Goal: Transaction & Acquisition: Obtain resource

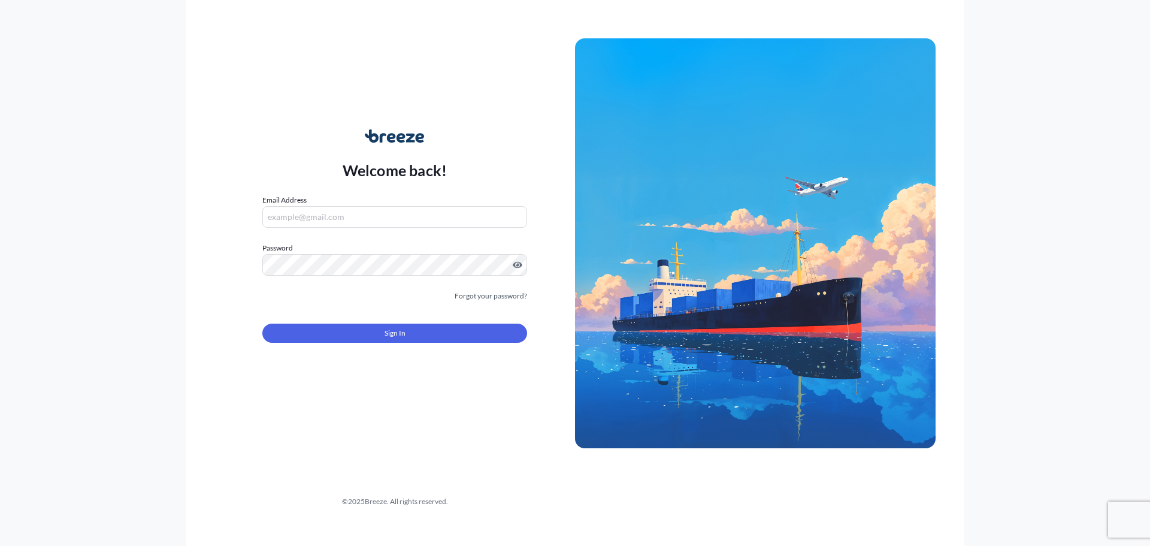
click at [364, 217] on input "Email Address" at bounding box center [394, 217] width 265 height 22
type input "[EMAIL_ADDRESS][DOMAIN_NAME]"
click at [358, 275] on form "Email Address [EMAIL_ADDRESS][DOMAIN_NAME] Password Must include: Upper & lower…" at bounding box center [394, 275] width 265 height 163
click at [391, 301] on div "Forgot your password?" at bounding box center [394, 296] width 265 height 12
click at [416, 299] on div "Forgot your password?" at bounding box center [394, 296] width 265 height 12
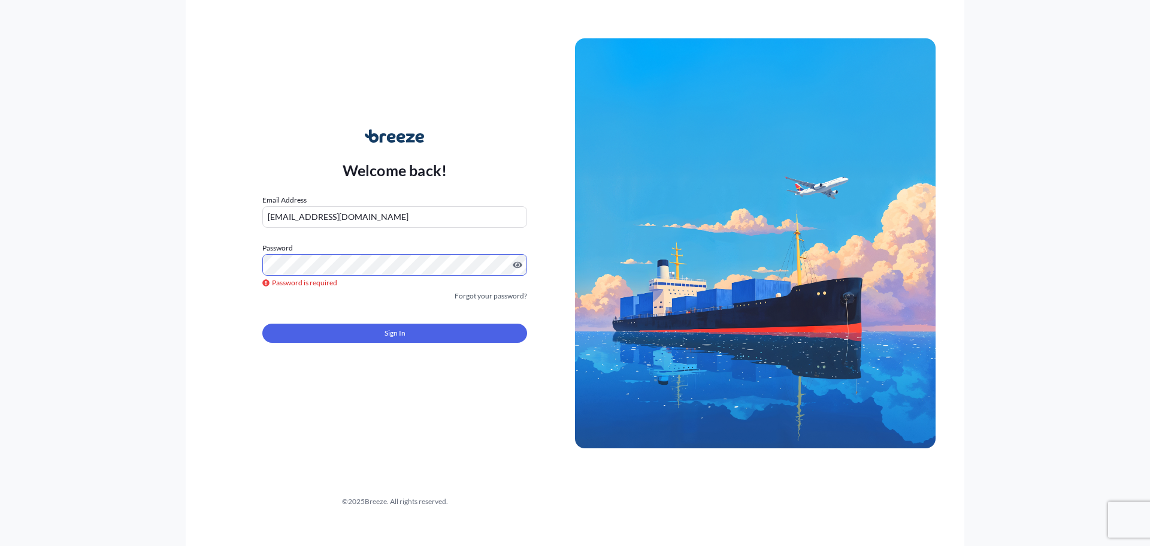
click at [534, 399] on div "Welcome back! Email Address [EMAIL_ADDRESS][DOMAIN_NAME] Password Password is r…" at bounding box center [575, 273] width 779 height 546
click at [380, 215] on input "[EMAIL_ADDRESS][DOMAIN_NAME]" at bounding box center [394, 217] width 265 height 22
click at [385, 220] on input "[EMAIL_ADDRESS][DOMAIN_NAME]" at bounding box center [394, 217] width 265 height 22
click at [404, 135] on icon at bounding box center [400, 138] width 9 height 10
drag, startPoint x: 423, startPoint y: 135, endPoint x: 366, endPoint y: 137, distance: 56.9
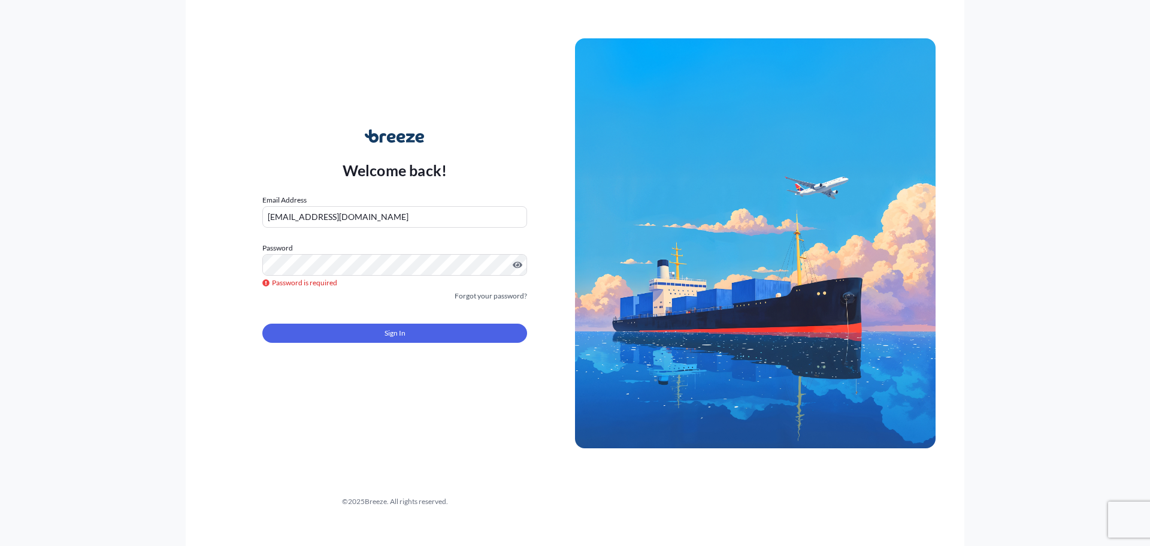
click at [366, 137] on icon at bounding box center [394, 135] width 59 height 13
click at [504, 295] on link "Forgot your password?" at bounding box center [491, 296] width 72 height 12
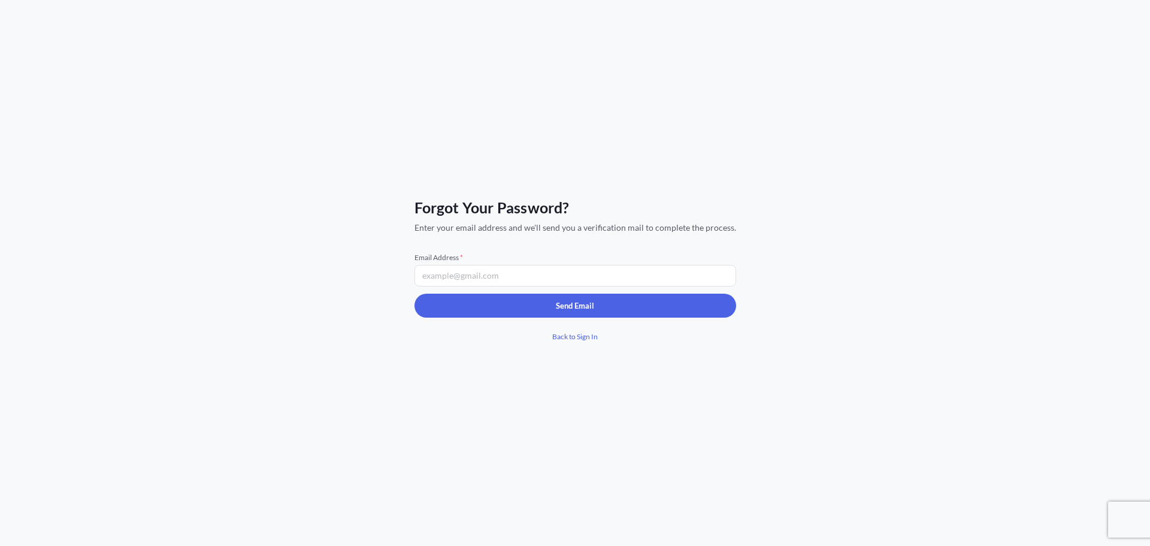
click at [561, 273] on input "Email Address *" at bounding box center [575, 276] width 322 height 22
type input "[EMAIL_ADDRESS][DOMAIN_NAME]"
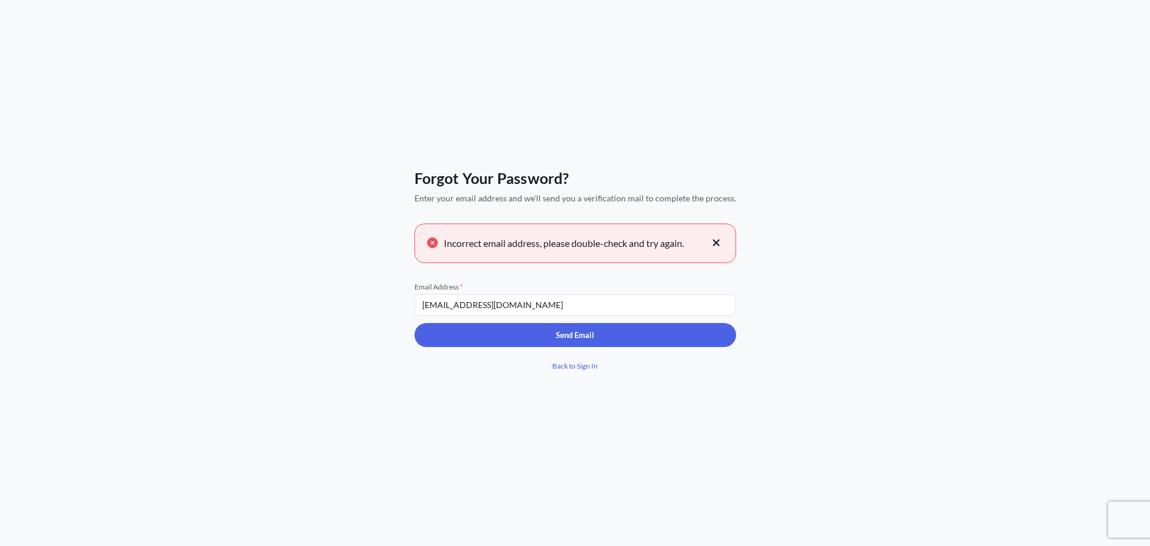
click at [837, 234] on div "Forgot Your Password? Enter your email address and we'll send you a verificatio…" at bounding box center [575, 273] width 1150 height 546
click at [690, 302] on input "[EMAIL_ADDRESS][DOMAIN_NAME]" at bounding box center [575, 305] width 322 height 22
drag, startPoint x: 0, startPoint y: 29, endPoint x: 1, endPoint y: 20, distance: 9.1
click at [0, 29] on div "Forgot Your Password? Enter your email address and we'll send you a verificatio…" at bounding box center [575, 273] width 1150 height 546
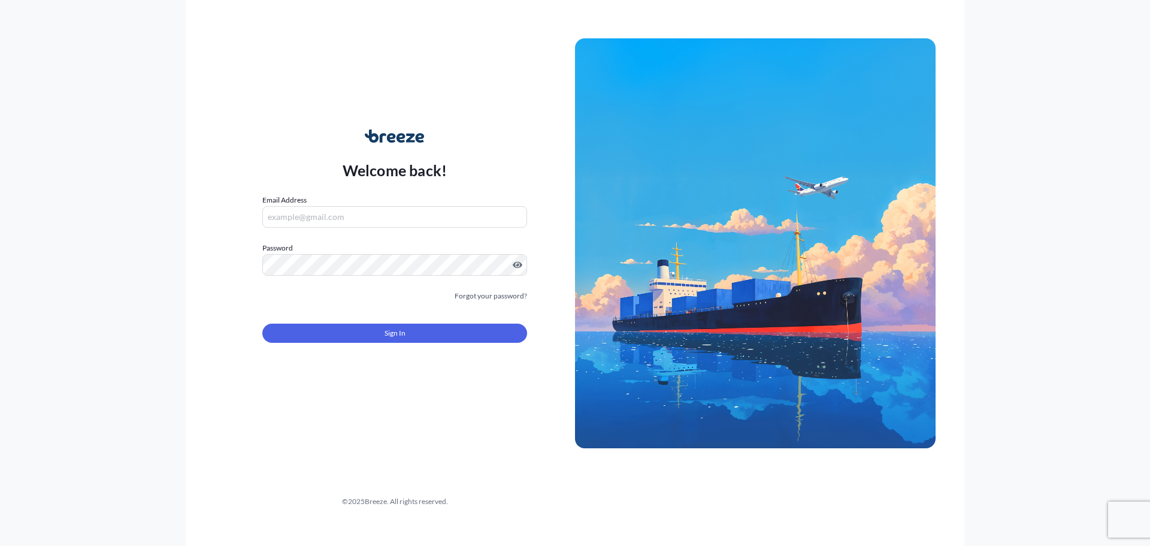
click at [1025, 133] on div "Welcome back! Email Address Password Must include: Upper & lower case letters S…" at bounding box center [575, 273] width 1150 height 546
click at [1046, 141] on div "Welcome back! Email Address Password Must include: Upper & lower case letters S…" at bounding box center [575, 273] width 1150 height 546
drag, startPoint x: 428, startPoint y: 130, endPoint x: 324, endPoint y: 117, distance: 104.4
click at [349, 133] on div "Welcome back!" at bounding box center [395, 155] width 105 height 53
click at [138, 178] on div "Welcome back! Email Address Password Must include: Upper & lower case letters S…" at bounding box center [575, 273] width 1150 height 546
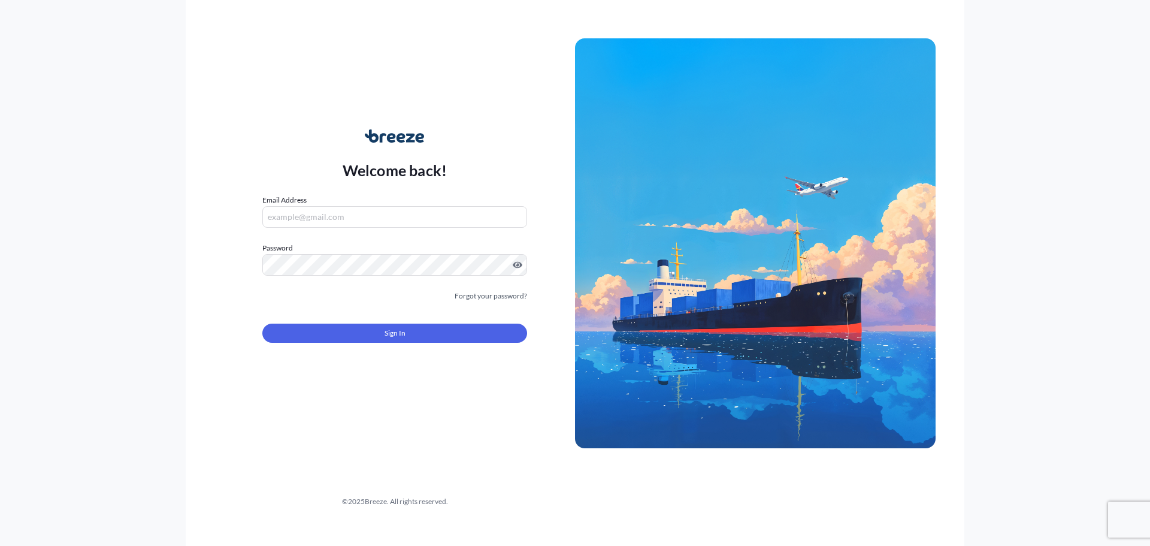
click at [321, 214] on input "Email Address" at bounding box center [394, 217] width 265 height 22
click at [1035, 126] on div "Welcome back! Email Address Password Must include: Upper & lower case letters S…" at bounding box center [575, 273] width 1150 height 546
click at [1057, 180] on div "Welcome back! Email Address Please enter a valid email address Password Must in…" at bounding box center [575, 273] width 1150 height 546
drag, startPoint x: 1067, startPoint y: 221, endPoint x: 1067, endPoint y: 13, distance: 207.8
click at [1067, 219] on div "Welcome back! Email Address Please enter a valid email address Password Must in…" at bounding box center [575, 273] width 1150 height 546
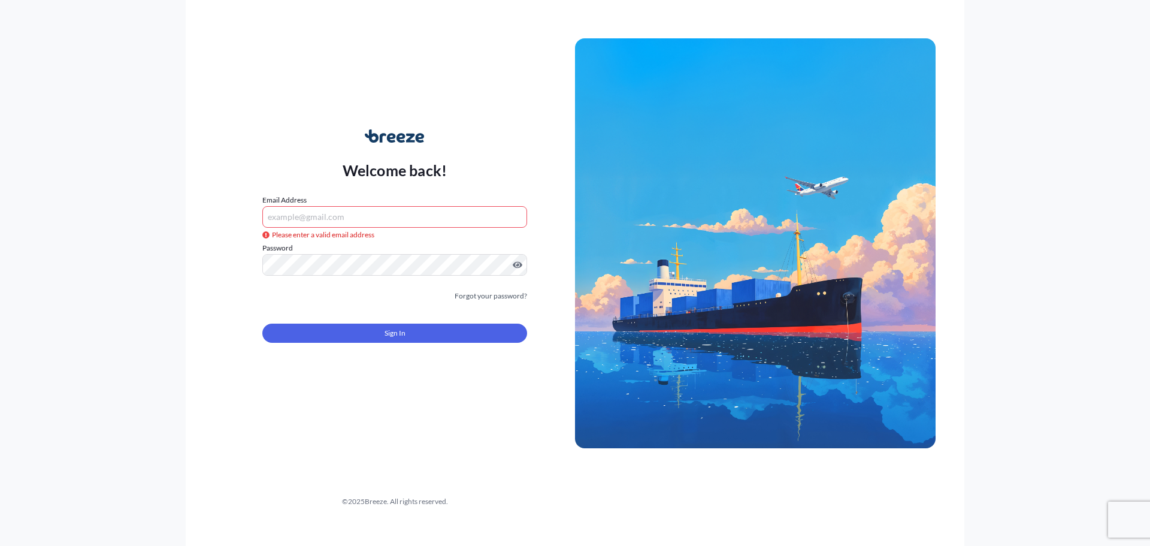
click at [1005, 157] on div "Welcome back! Email Address Please enter a valid email address Password Must in…" at bounding box center [575, 273] width 1150 height 546
click at [1028, 72] on div "Welcome back! Email Address Please enter a valid email address Password Must in…" at bounding box center [575, 273] width 1150 height 546
click at [371, 213] on input "Email Address" at bounding box center [394, 217] width 265 height 22
click at [1038, 152] on div "Welcome back! Email Address Please enter a valid email address Password Must in…" at bounding box center [575, 273] width 1150 height 546
click at [1041, 232] on div "Welcome back! Email Address Please enter a valid email address Password Must in…" at bounding box center [575, 273] width 1150 height 546
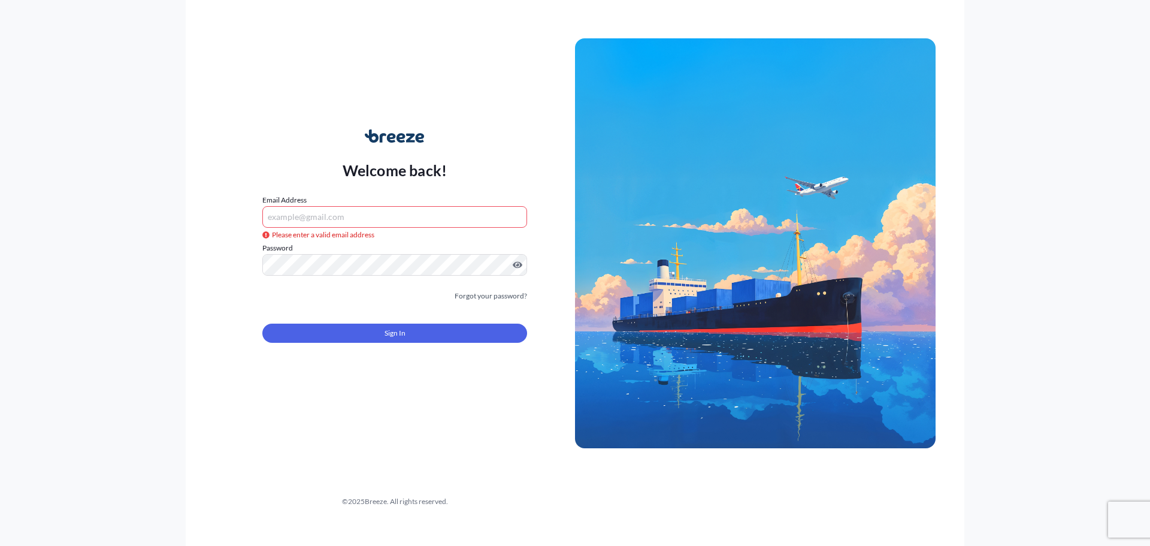
click at [314, 307] on form "Email Address Please enter a valid email address Password Must include: Upper &…" at bounding box center [394, 275] width 265 height 163
click at [1031, 53] on div "Welcome back! Email Address Please enter a valid email address Password Must in…" at bounding box center [575, 273] width 1150 height 546
drag, startPoint x: 1117, startPoint y: 110, endPoint x: 1108, endPoint y: 56, distance: 54.2
click at [1117, 109] on div "Welcome back! Email Address Please enter a valid email address Password Must in…" at bounding box center [575, 273] width 1150 height 546
click at [1100, 227] on div "Welcome back! Email Address Please enter a valid email address Password Must in…" at bounding box center [575, 273] width 1150 height 546
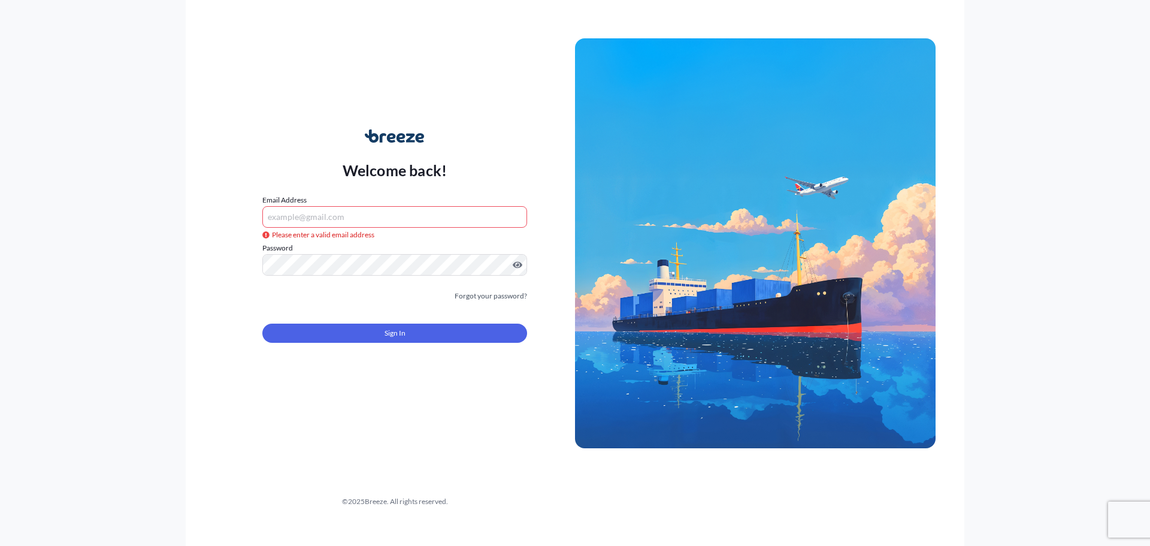
click at [1026, 99] on div "Welcome back! Email Address Please enter a valid email address Password Must in…" at bounding box center [575, 273] width 1150 height 546
click at [426, 216] on input "Email Address" at bounding box center [394, 217] width 265 height 22
paste input "[PERSON_NAME][EMAIL_ADDRESS][PERSON_NAME][DOMAIN_NAME]"
type input "[PERSON_NAME][EMAIL_ADDRESS][PERSON_NAME][DOMAIN_NAME]"
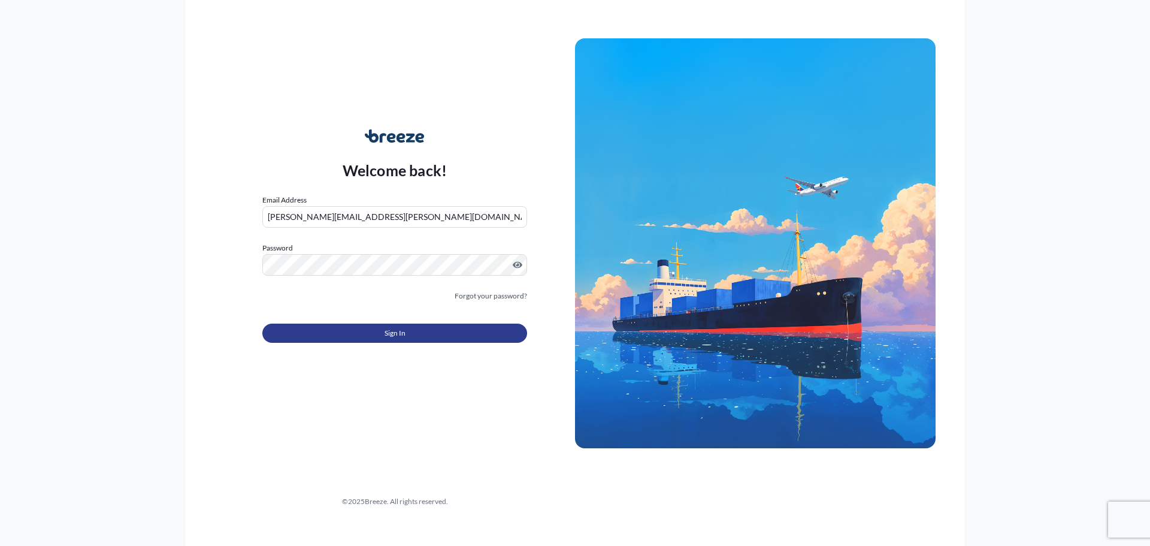
click at [386, 329] on span "Sign In" at bounding box center [394, 333] width 21 height 12
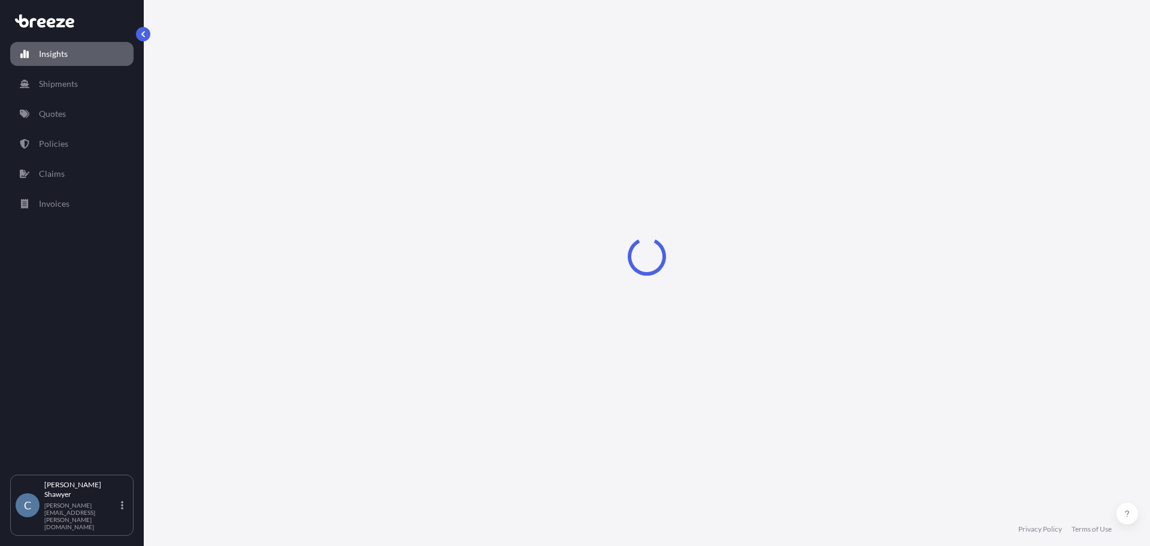
select select "2025"
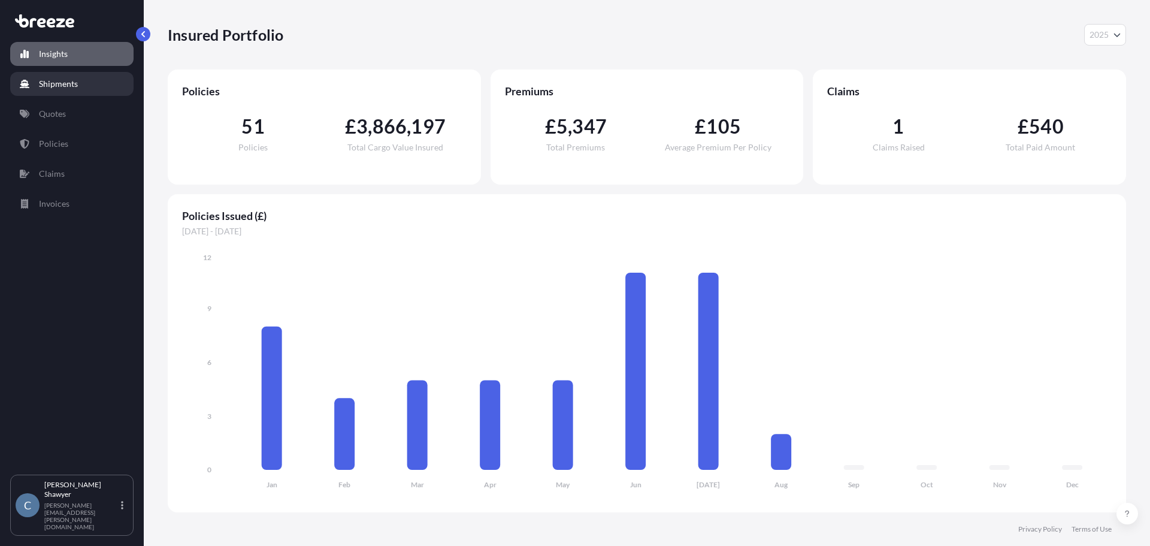
click at [72, 82] on p "Shipments" at bounding box center [58, 84] width 39 height 12
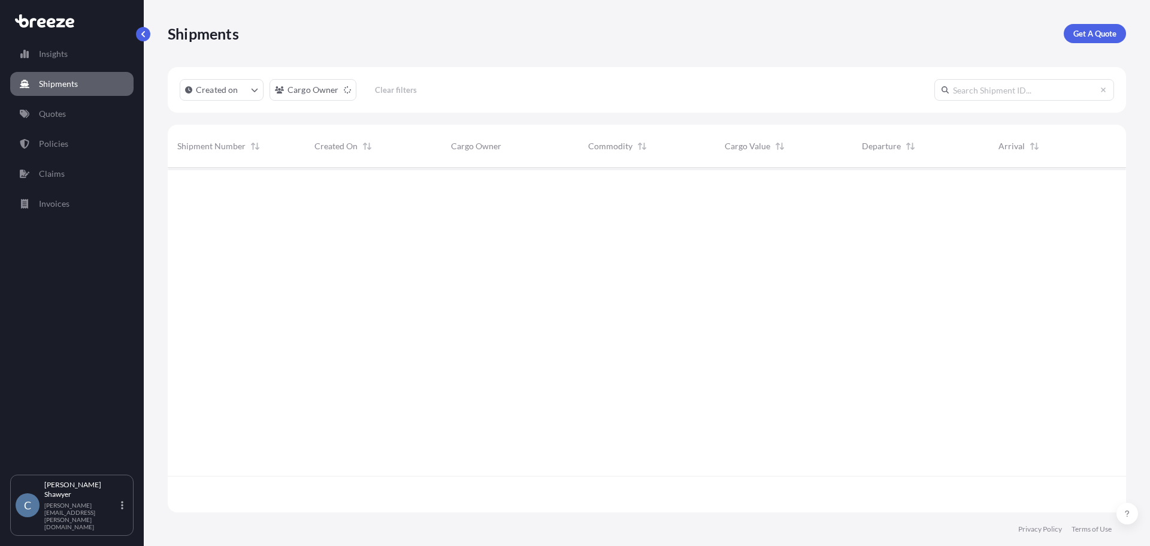
scroll to position [378, 949]
click at [63, 110] on p "Quotes" at bounding box center [52, 114] width 27 height 12
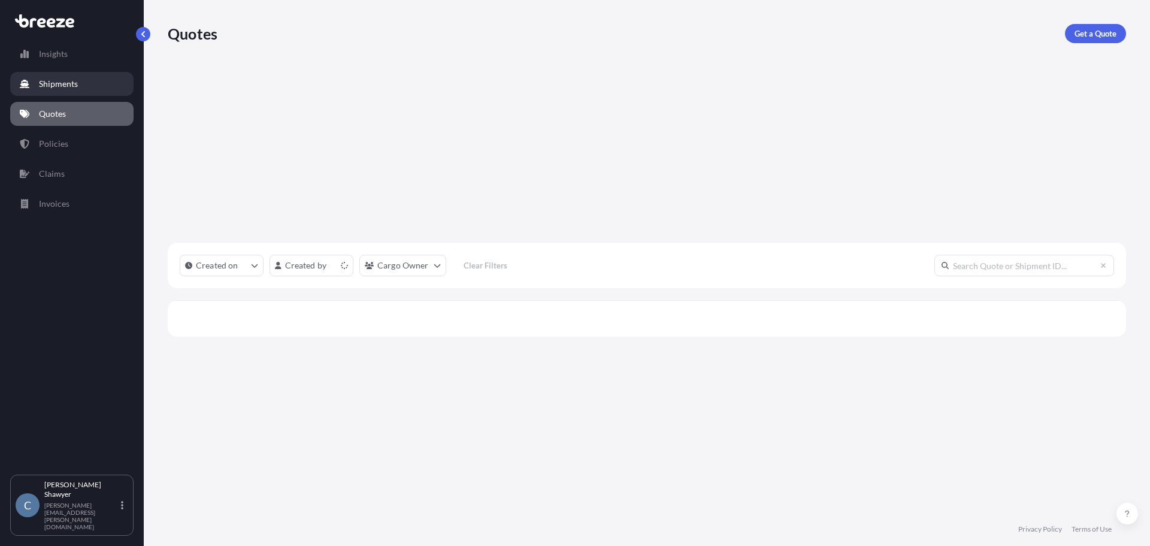
scroll to position [342, 949]
click at [78, 52] on link "Insights" at bounding box center [71, 54] width 123 height 24
select select "2025"
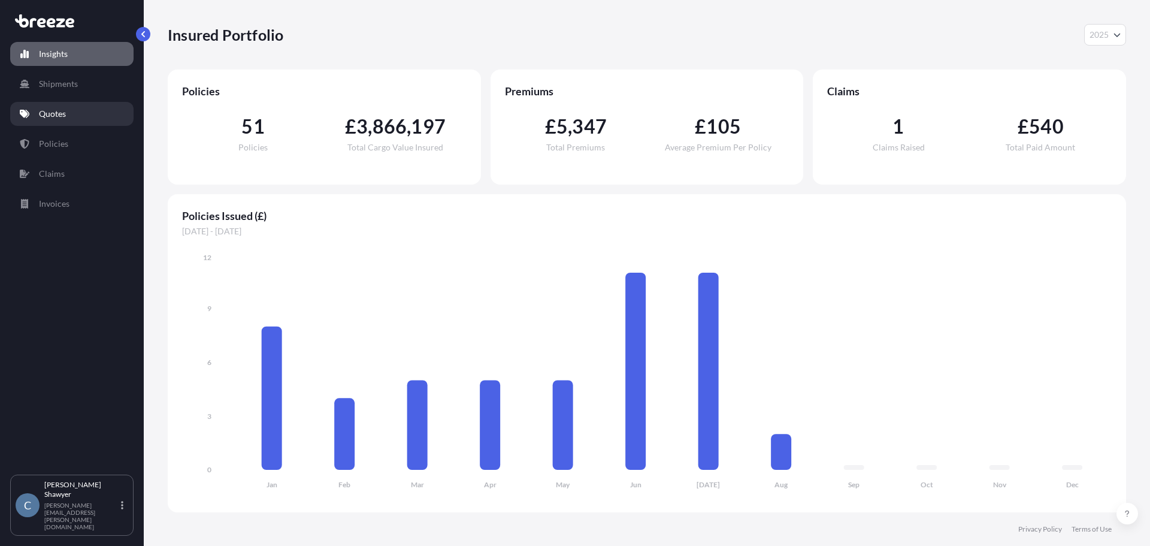
click at [56, 102] on link "Quotes" at bounding box center [71, 114] width 123 height 24
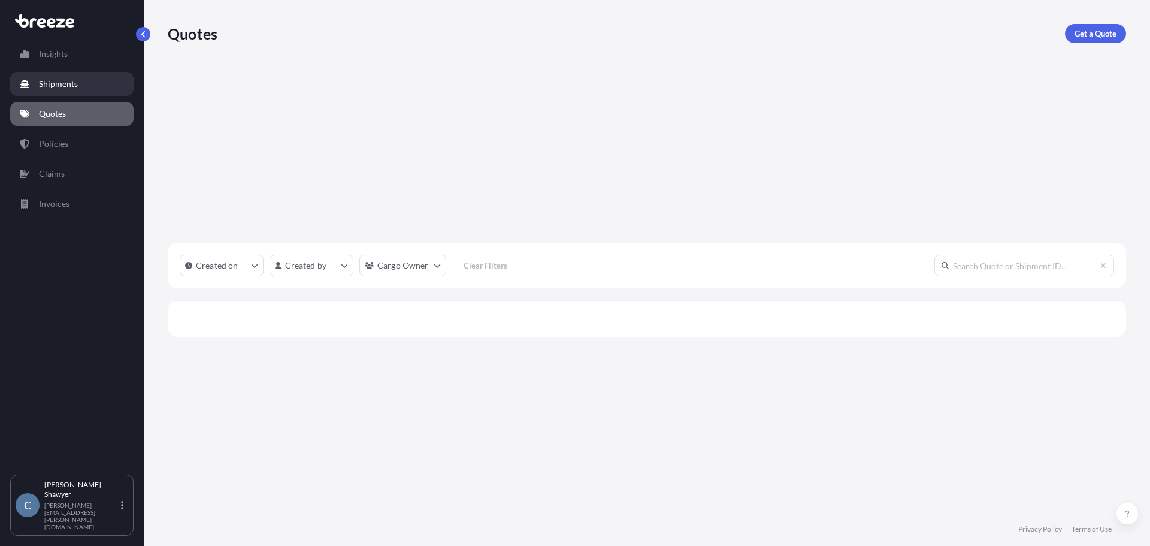
scroll to position [342, 949]
click at [56, 90] on link "Shipments" at bounding box center [71, 84] width 123 height 24
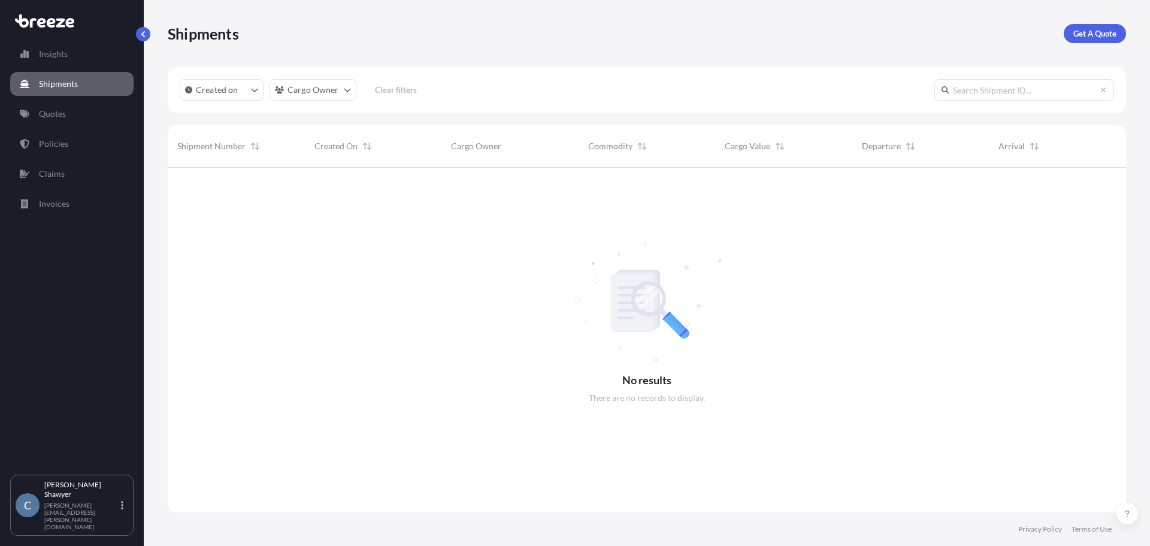
scroll to position [378, 949]
click at [352, 88] on html "Insights Shipments Quotes Policies Claims Invoices C [PERSON_NAME] [PERSON_NAME…" at bounding box center [575, 273] width 1150 height 546
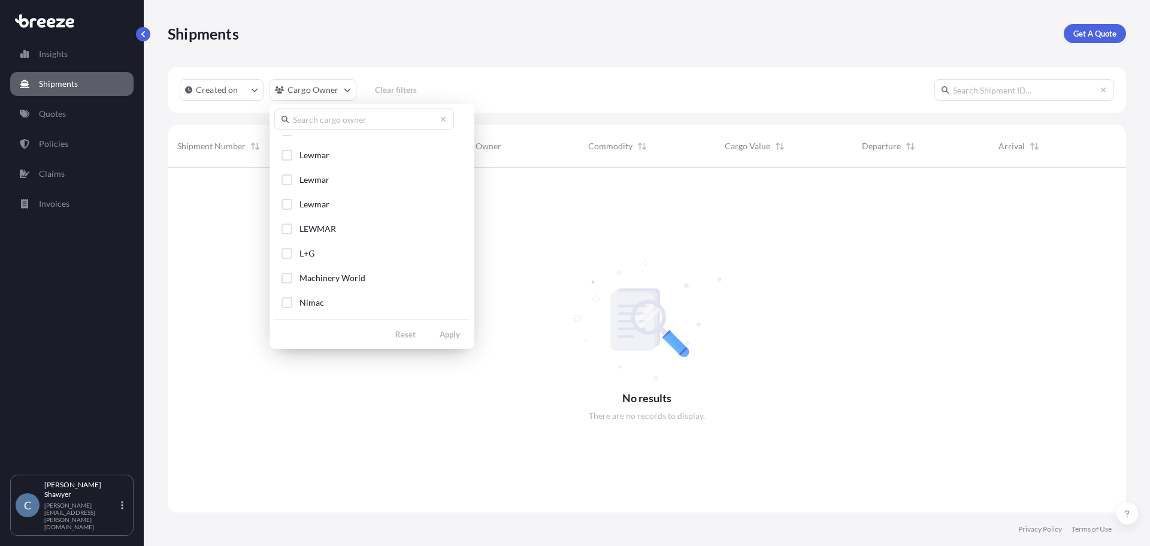
scroll to position [1318, 0]
click at [574, 44] on html "Insights Shipments Quotes Policies Claims Invoices C [PERSON_NAME] [PERSON_NAME…" at bounding box center [575, 273] width 1150 height 546
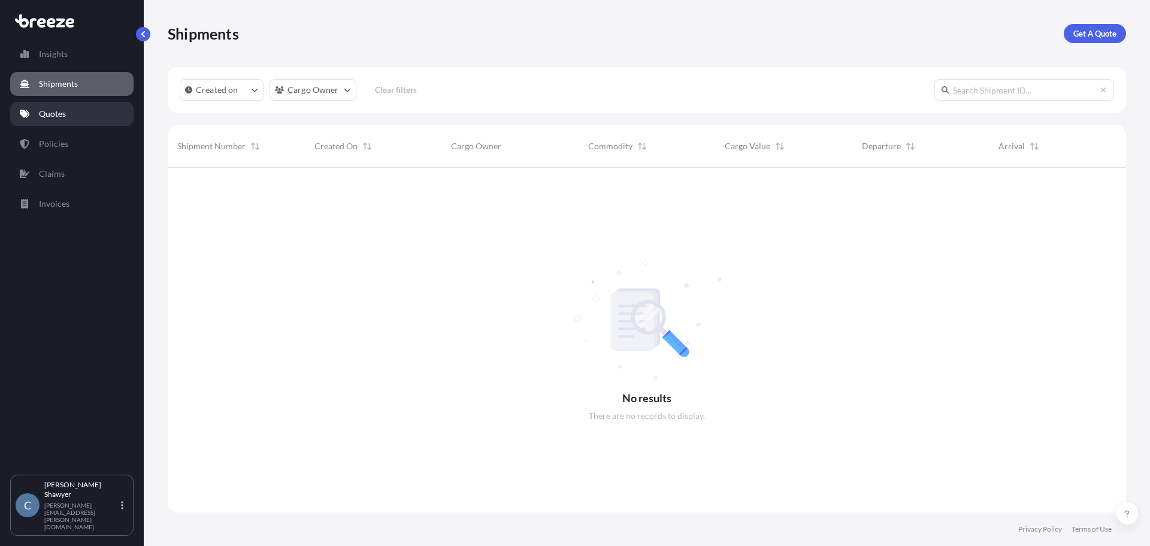
click at [80, 111] on link "Quotes" at bounding box center [71, 114] width 123 height 24
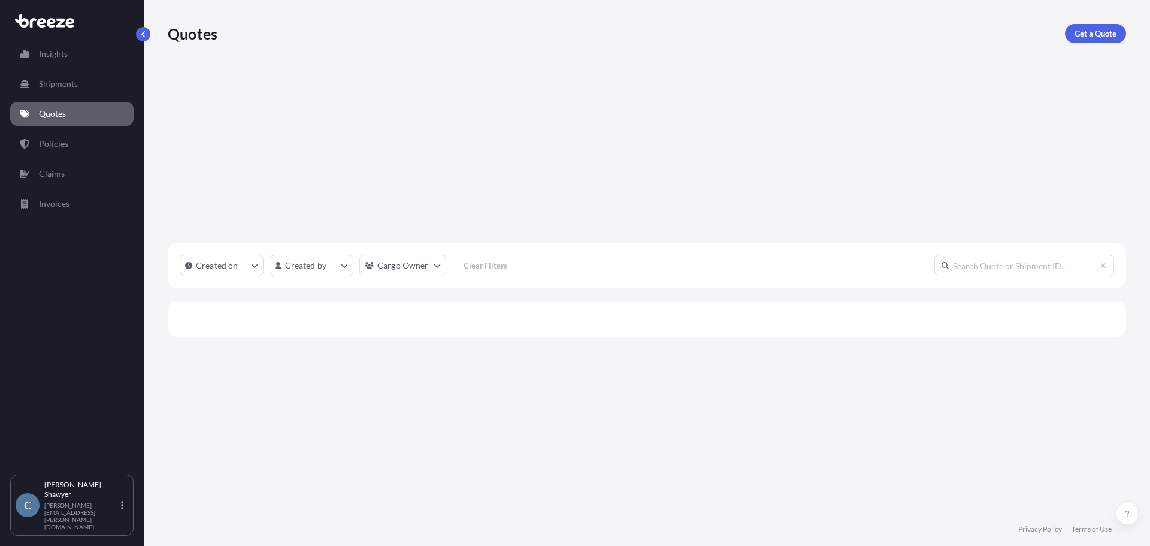
scroll to position [342, 949]
click at [70, 148] on link "Policies" at bounding box center [71, 144] width 123 height 24
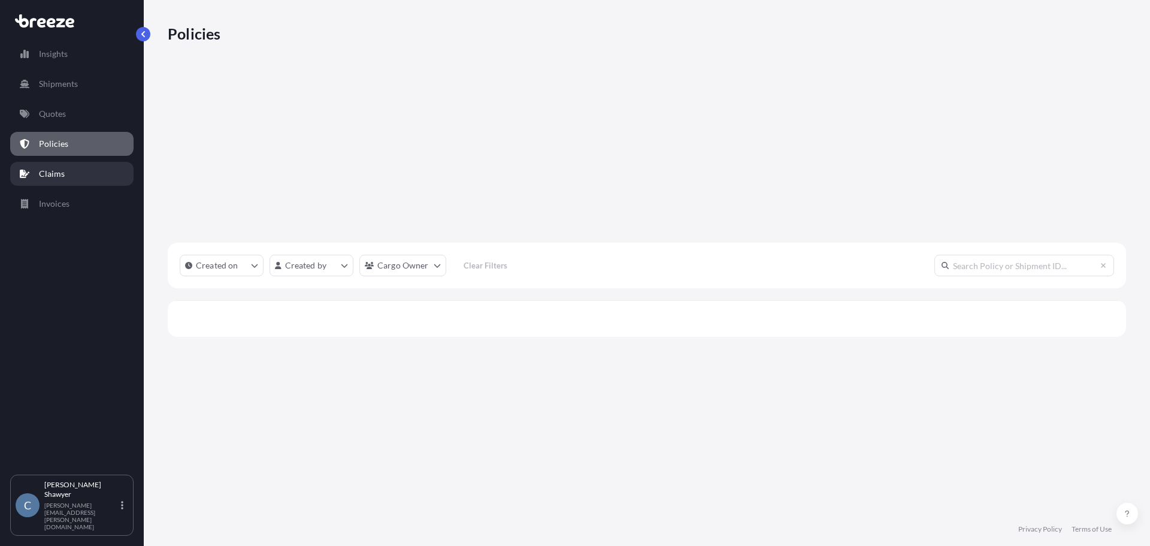
scroll to position [342, 949]
click at [104, 397] on div "Insights Shipments Quotes Policies Claims Invoices" at bounding box center [71, 252] width 123 height 443
click at [45, 87] on p "Shipments" at bounding box center [58, 84] width 39 height 12
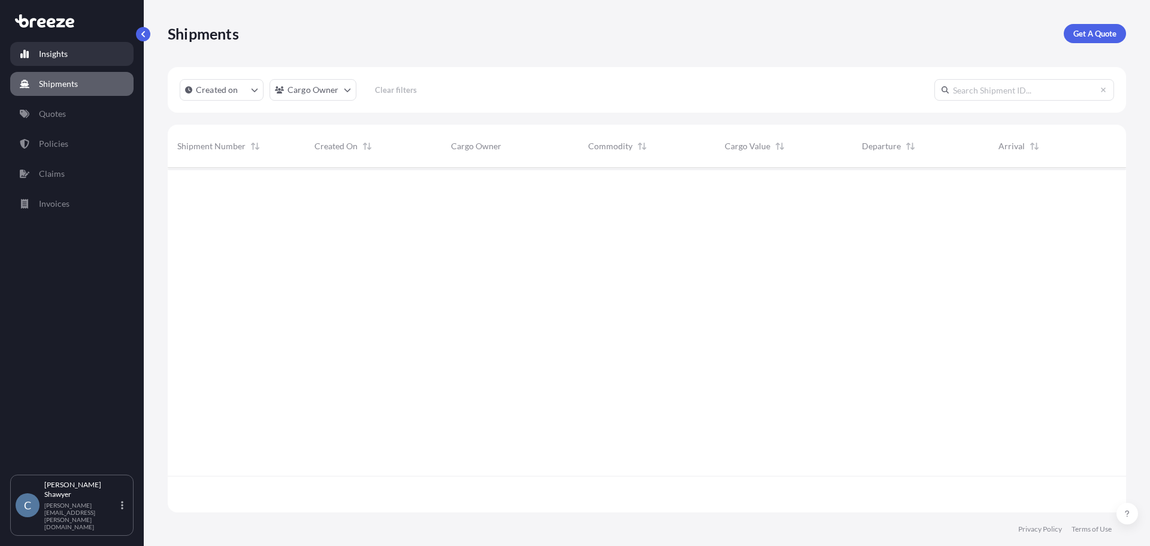
scroll to position [342, 949]
click at [60, 32] on div "Insights Shipments Quotes Policies Claims Invoices" at bounding box center [71, 252] width 123 height 443
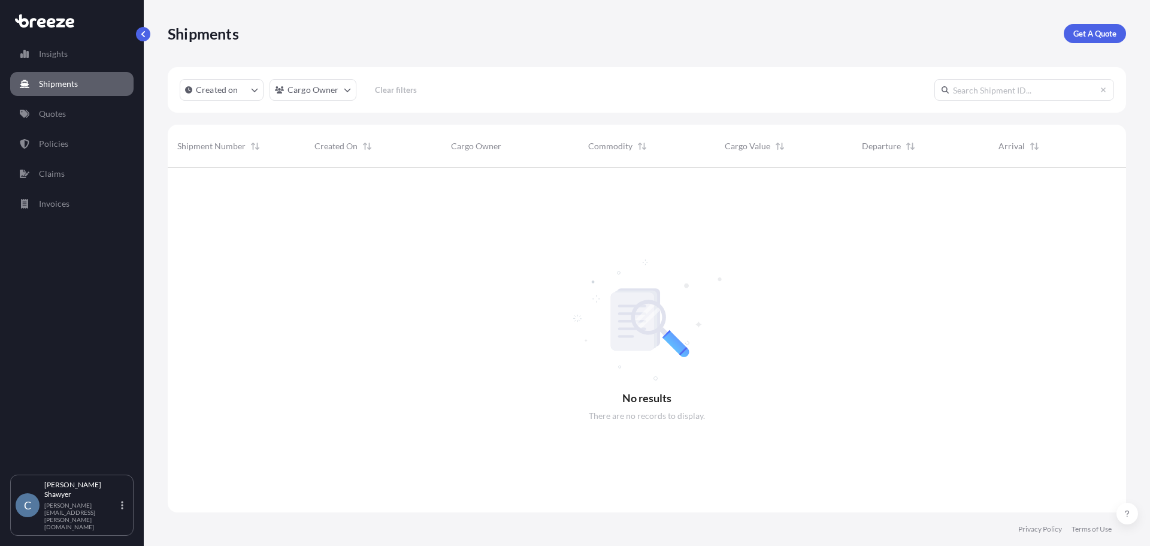
scroll to position [378, 949]
click at [1094, 34] on p "Get A Quote" at bounding box center [1094, 34] width 43 height 12
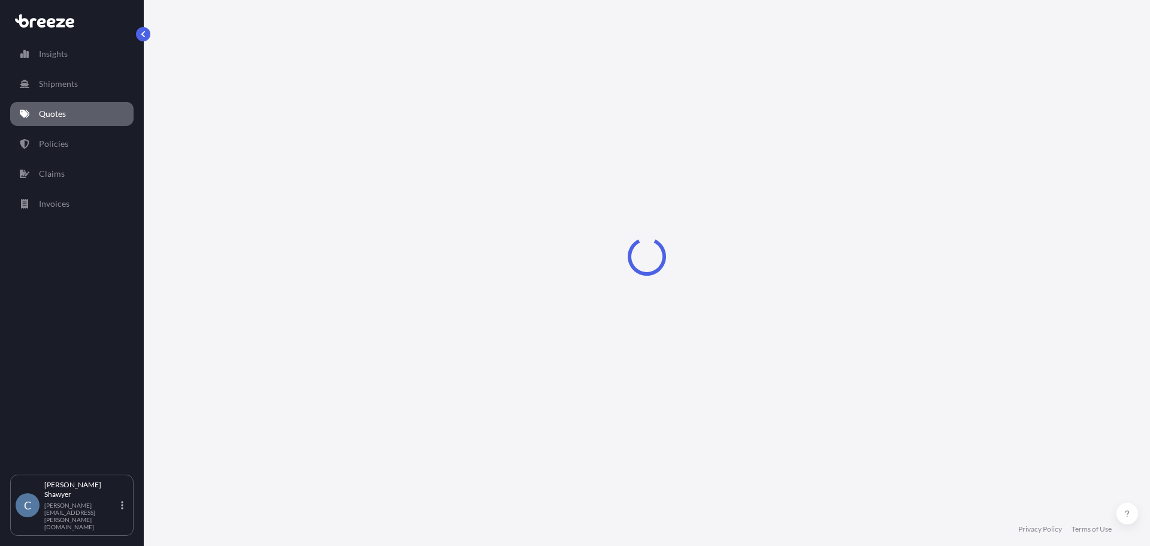
select select "Sea"
select select "1"
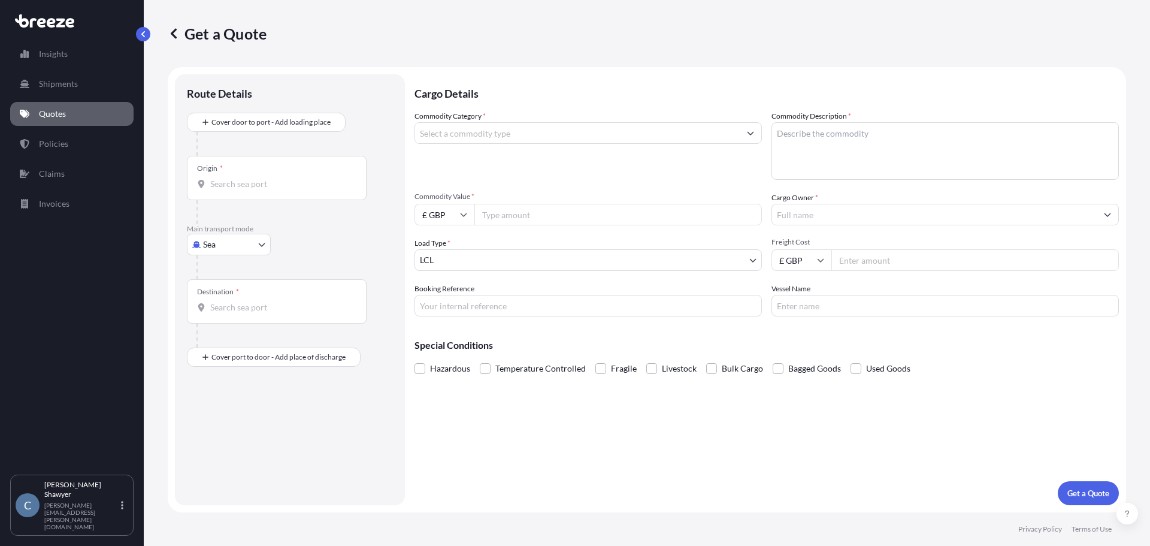
click at [298, 174] on div "Origin *" at bounding box center [277, 178] width 180 height 44
click at [298, 178] on input "Origin *" at bounding box center [280, 184] width 141 height 12
click at [938, 37] on div "Get a Quote" at bounding box center [647, 33] width 958 height 19
click at [249, 189] on input "Origin * Please select an origin" at bounding box center [280, 184] width 141 height 12
click at [311, 181] on input "Origin * Please select an origin" at bounding box center [280, 184] width 141 height 12
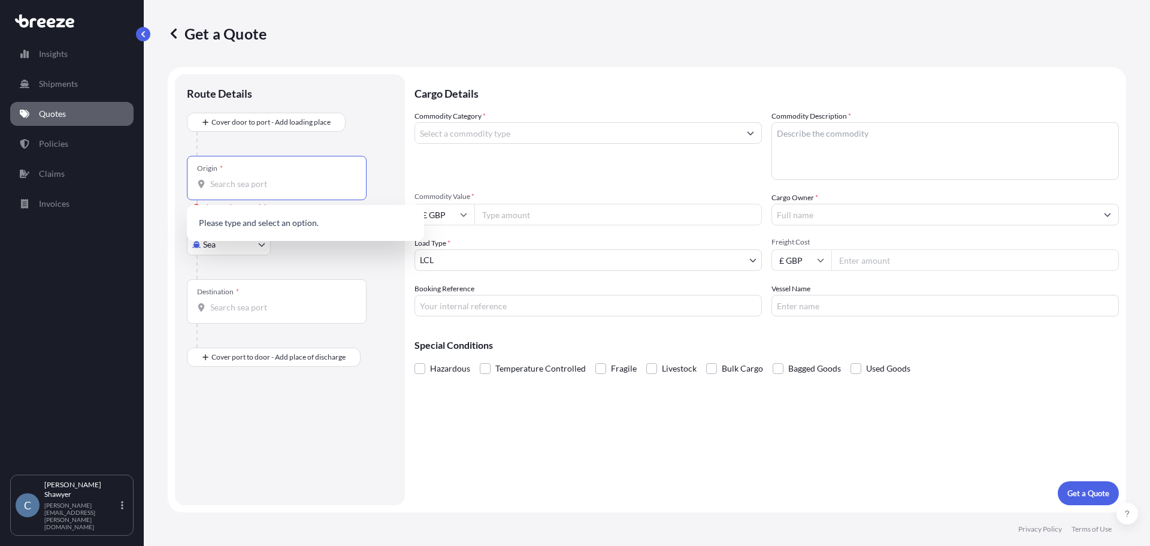
drag, startPoint x: 333, startPoint y: 479, endPoint x: 269, endPoint y: 353, distance: 140.9
click at [331, 480] on div "Route Details Cover door to port - Add loading place Place of loading Road Road…" at bounding box center [290, 289] width 206 height 407
click at [249, 248] on body "0 options available. Insights Shipments Quotes Policies Claims Invoices C [PERS…" at bounding box center [575, 273] width 1150 height 546
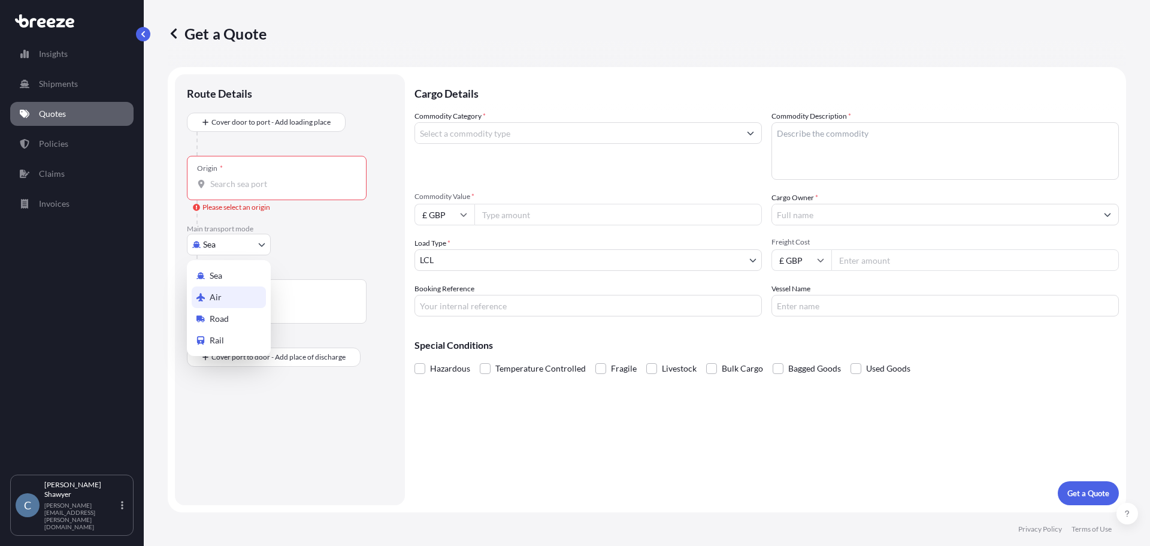
click at [245, 304] on div "Air" at bounding box center [229, 297] width 74 height 22
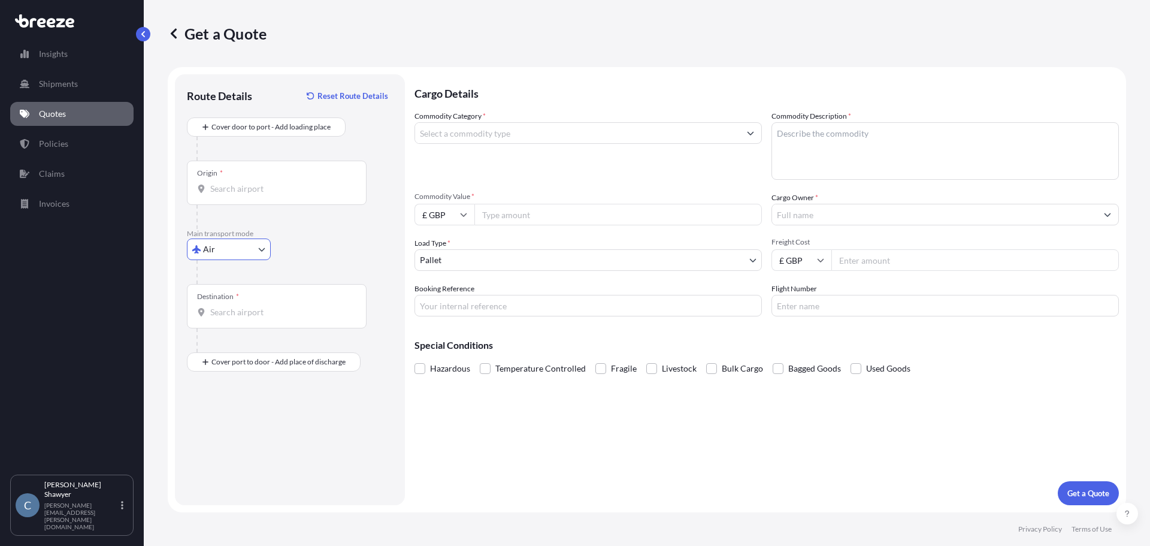
click at [350, 235] on p "Main transport mode" at bounding box center [290, 234] width 206 height 10
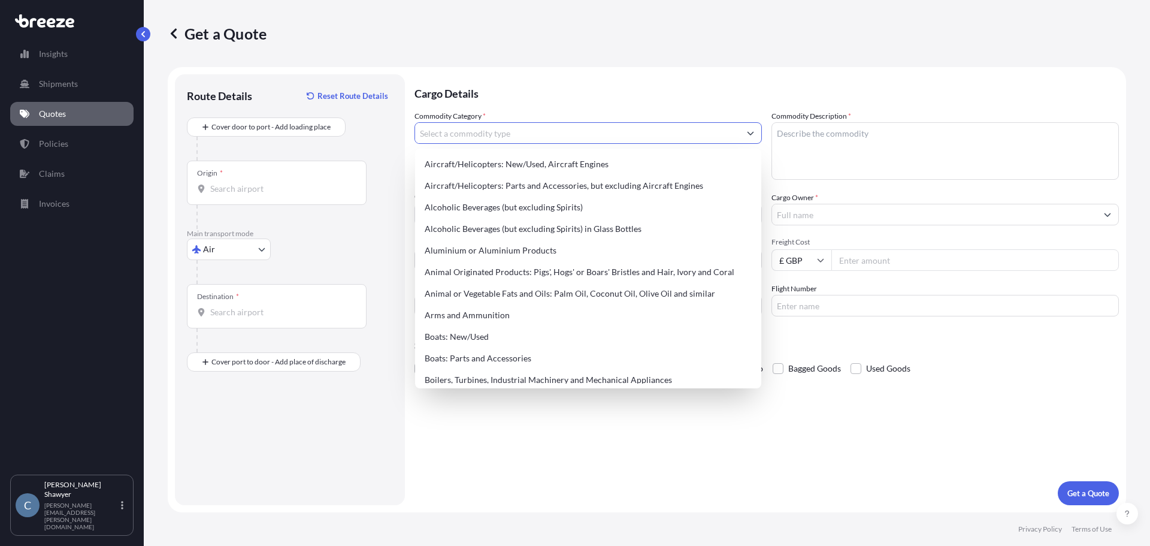
click at [570, 135] on input "Commodity Category *" at bounding box center [577, 133] width 325 height 22
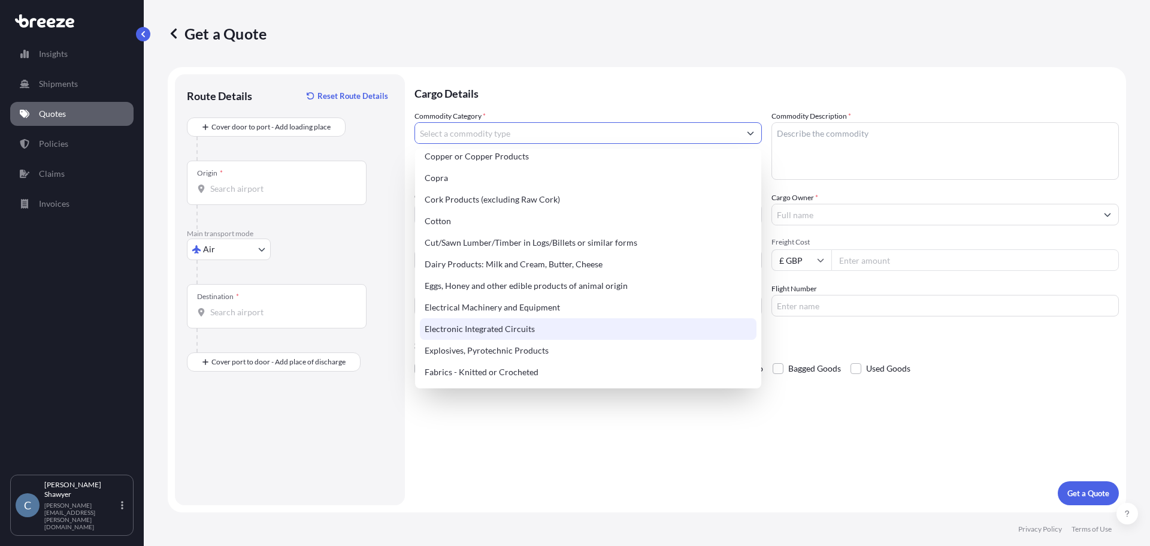
scroll to position [599, 0]
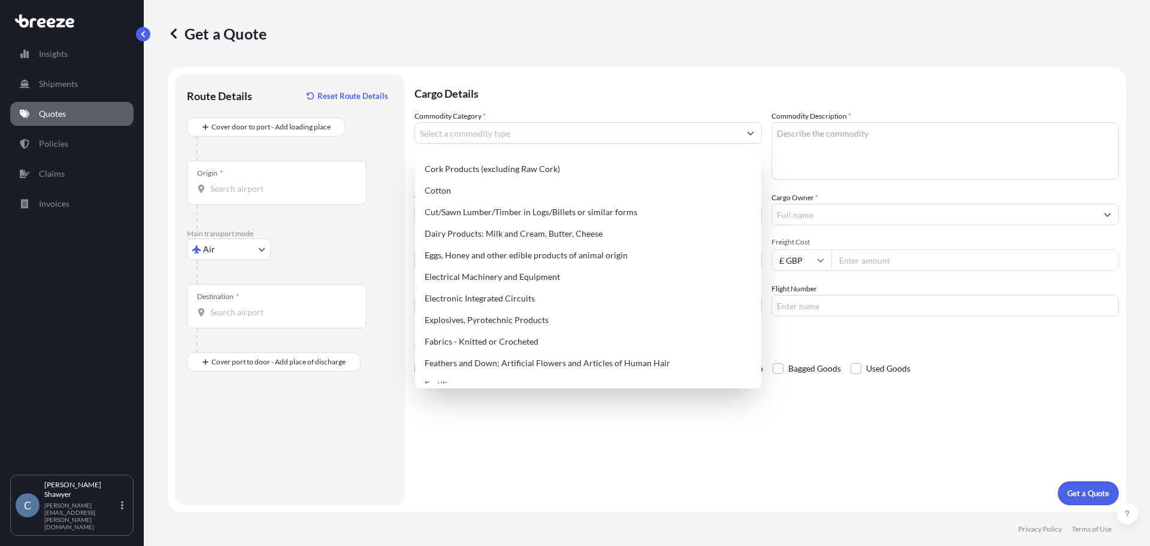
click at [595, 432] on div "Cargo Details Commodity Category * Commodity Description * Commodity Value * £ …" at bounding box center [766, 289] width 704 height 431
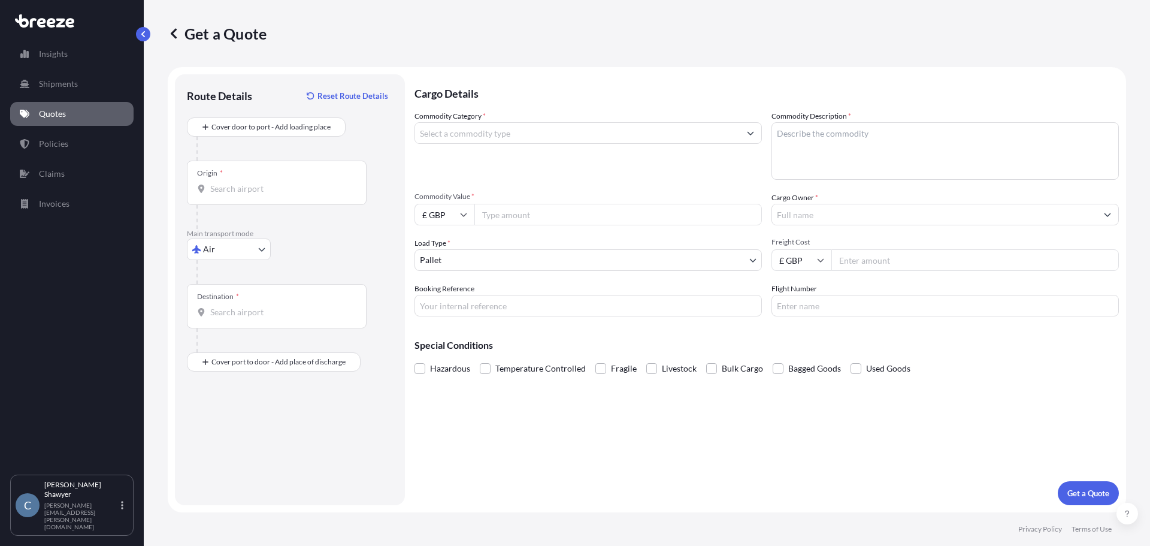
click at [881, 148] on textarea "Commodity Description *" at bounding box center [944, 150] width 347 height 57
click at [464, 127] on input "Commodity Category *" at bounding box center [577, 133] width 325 height 22
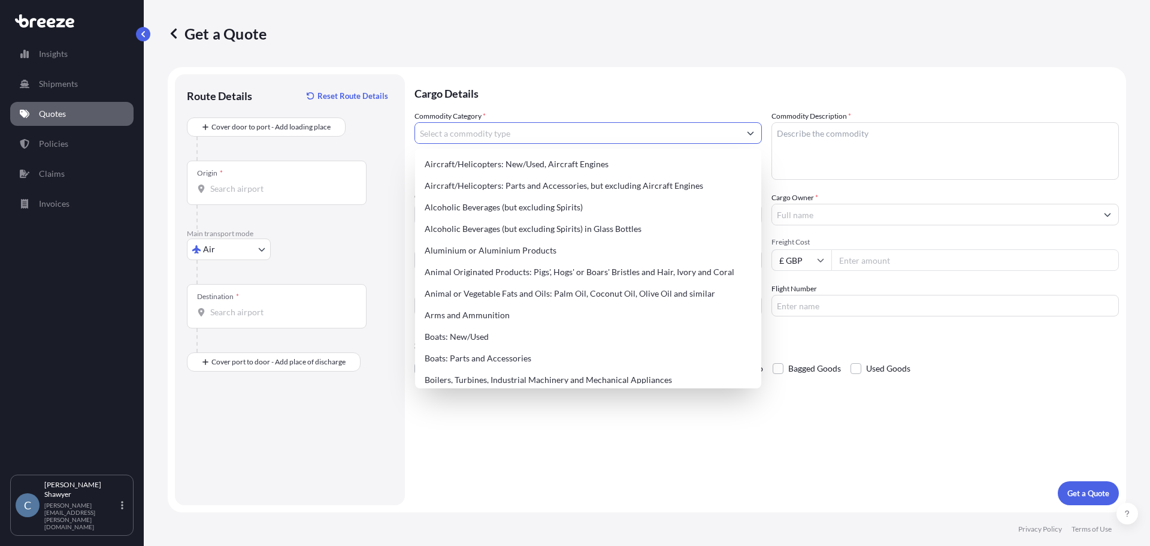
paste input "85176930"
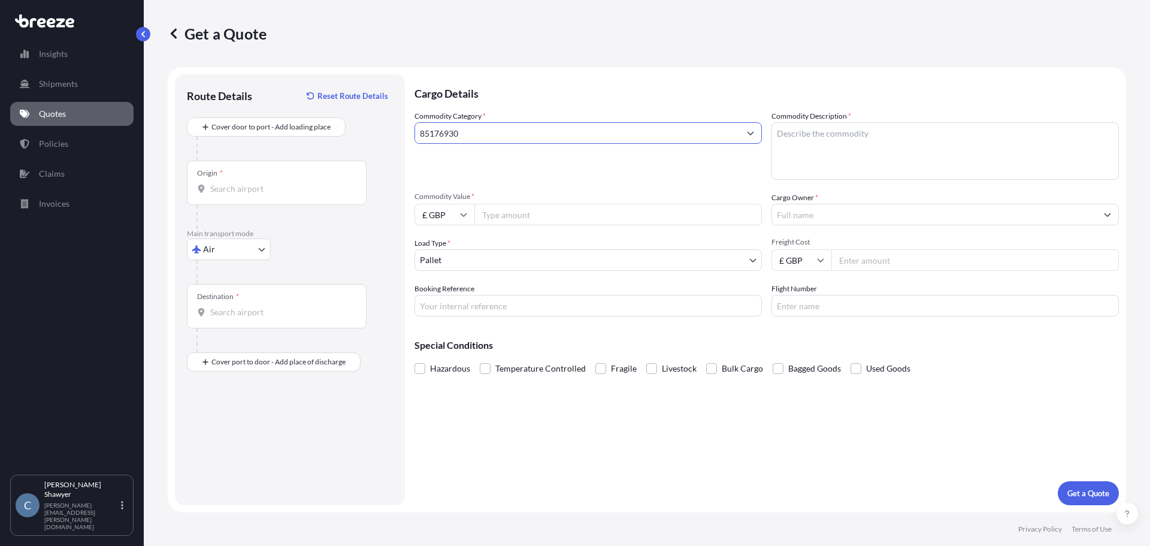
click at [1058, 481] on button "Get a Quote" at bounding box center [1088, 493] width 61 height 24
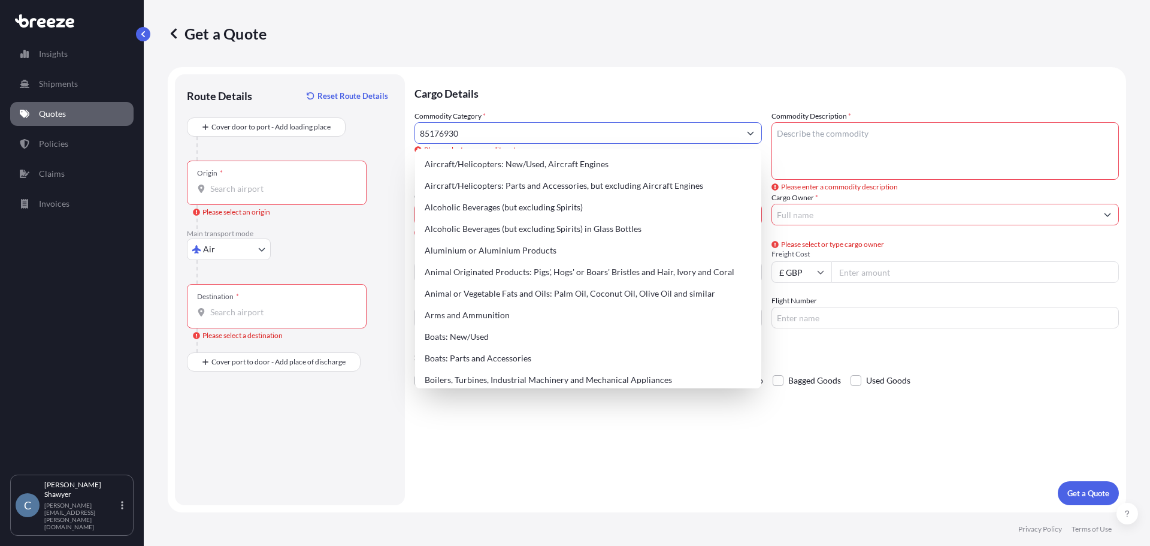
click at [617, 138] on input "85176930" at bounding box center [577, 133] width 325 height 22
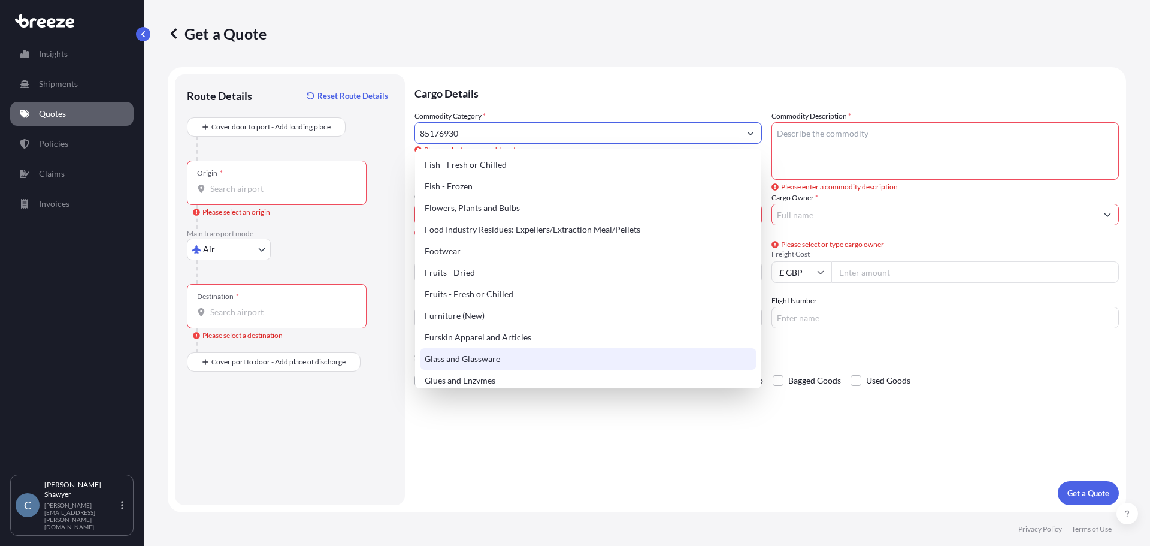
scroll to position [779, 0]
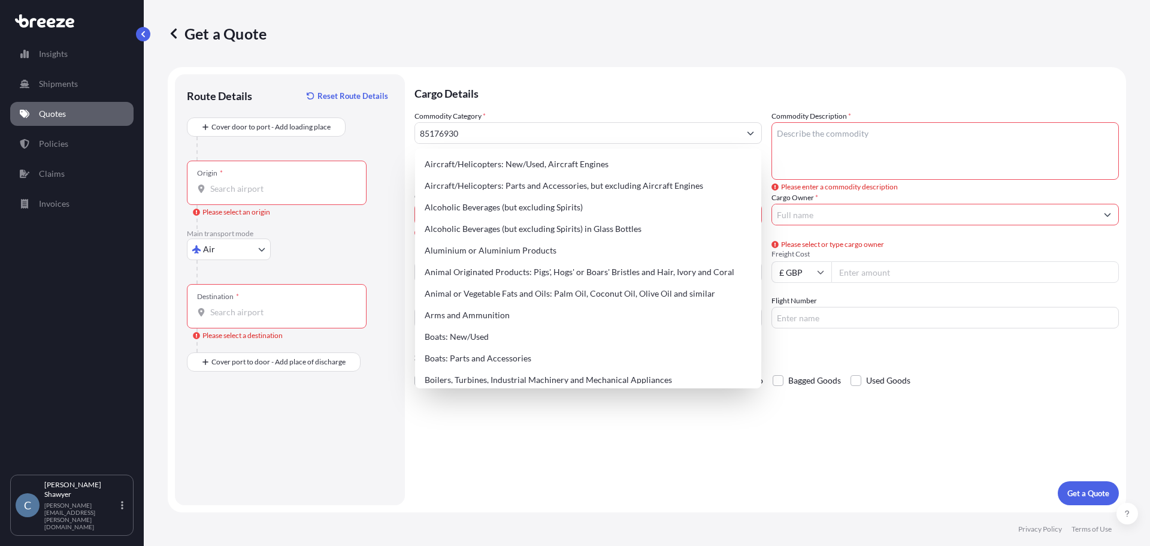
click at [613, 43] on div "Get a Quote" at bounding box center [647, 33] width 958 height 19
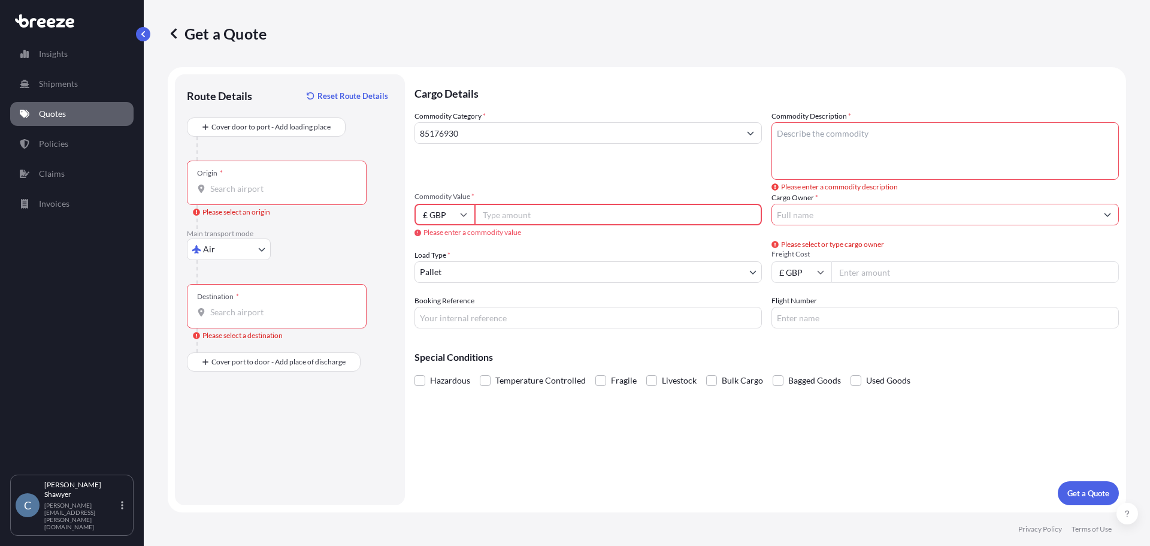
click at [765, 45] on div "Get a Quote" at bounding box center [647, 33] width 958 height 67
click at [601, 143] on div "Commodity Category * 85176930" at bounding box center [587, 144] width 347 height 69
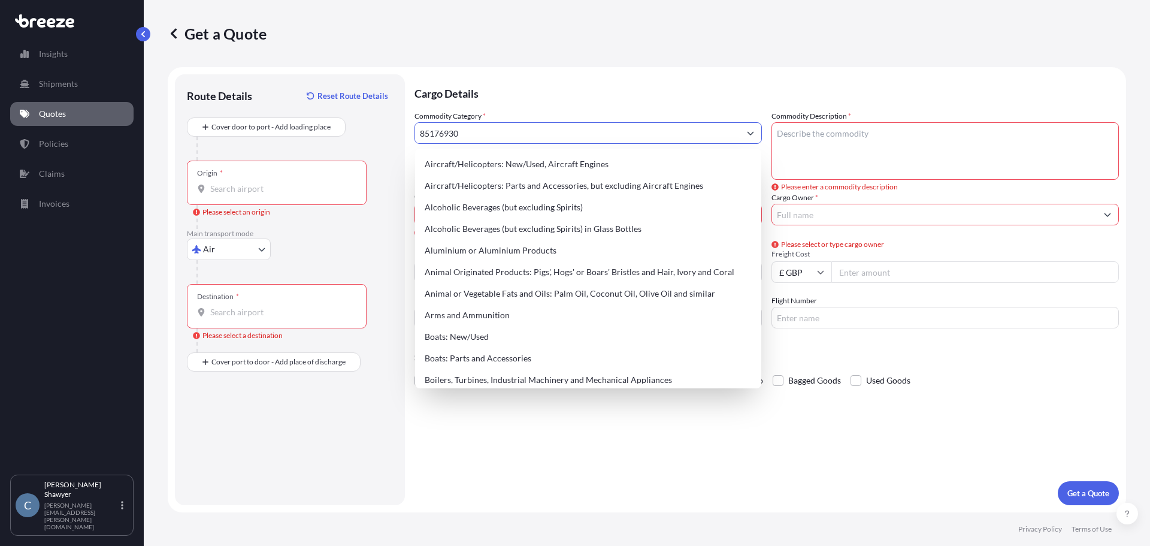
click at [525, 140] on input "85176930" at bounding box center [577, 133] width 325 height 22
drag, startPoint x: 426, startPoint y: 135, endPoint x: 308, endPoint y: 136, distance: 118.6
click at [308, 136] on form "Route Details Reset Route Details Cover door to port - Add loading place Place …" at bounding box center [647, 289] width 958 height 445
paste input "Reception apparatus for radio-telephony or radio-telegraphy"
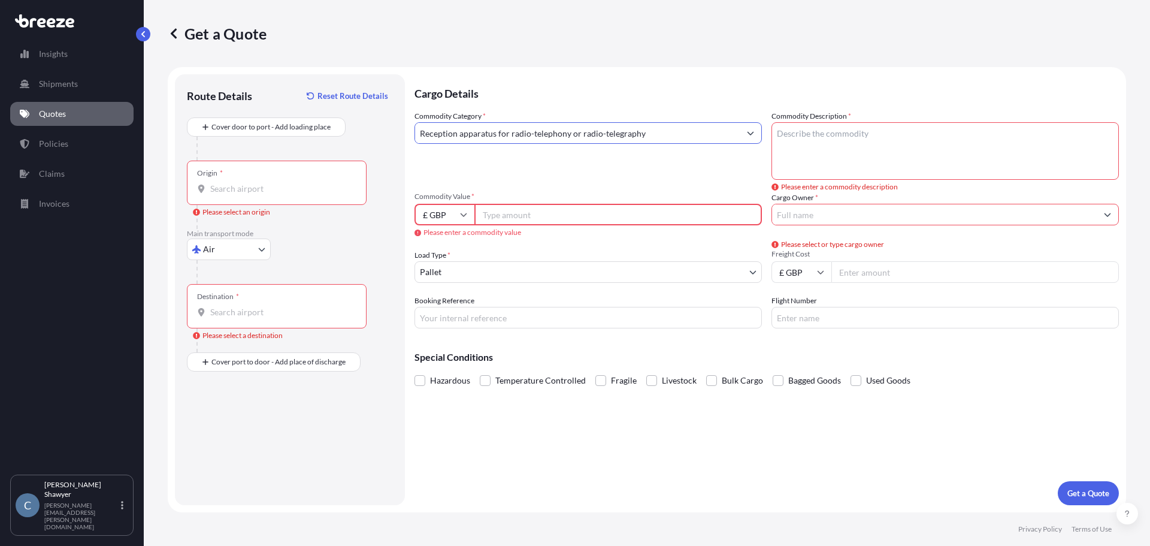
click at [673, 139] on input "Reception apparatus for radio-telephony or radio-telegraphy" at bounding box center [577, 133] width 325 height 22
type input "Reception apparatus for radio-telephony or radio-telegraphy"
click at [964, 153] on textarea "Commodity Description *" at bounding box center [944, 150] width 347 height 57
click at [455, 199] on span "Commodity Value *" at bounding box center [587, 197] width 347 height 10
click at [474, 204] on input "Commodity Value *" at bounding box center [617, 215] width 287 height 22
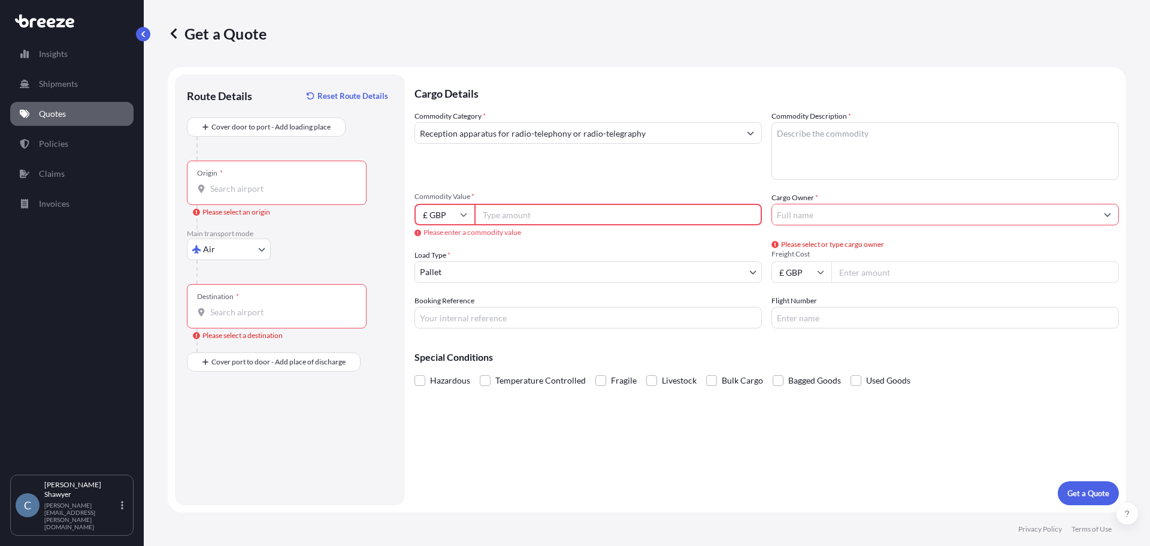
click at [456, 216] on input "£ GBP" at bounding box center [444, 215] width 60 height 22
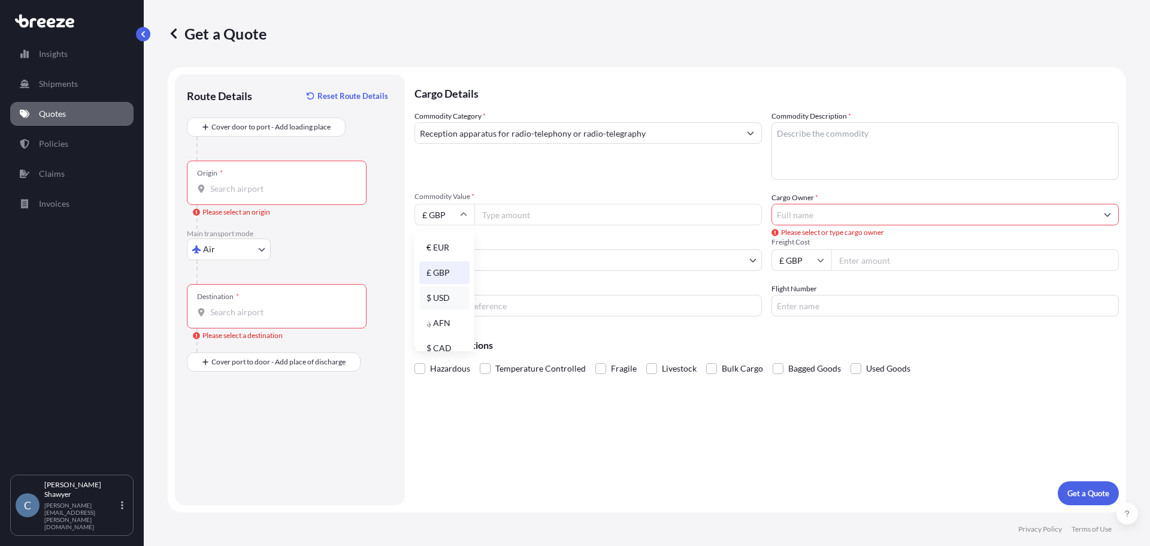
click at [445, 297] on div "$ USD" at bounding box center [444, 297] width 50 height 23
type input "$ USD"
click at [504, 218] on input "Commodity Value *" at bounding box center [617, 215] width 287 height 22
type input "17100"
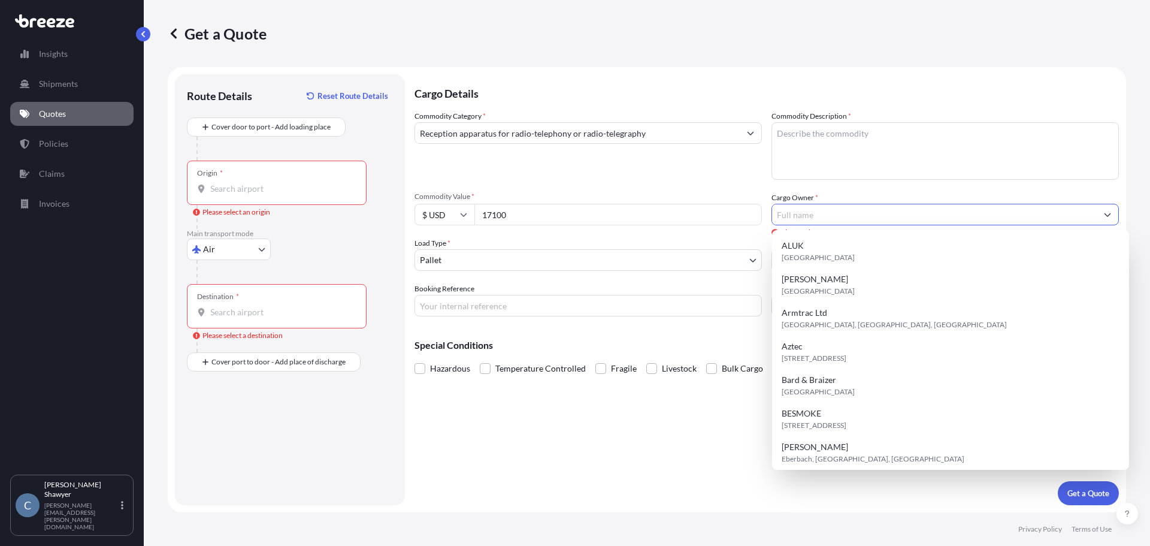
click at [601, 447] on div "Cargo Details Commodity Category * Reception apparatus for radio-telephony or r…" at bounding box center [766, 289] width 704 height 431
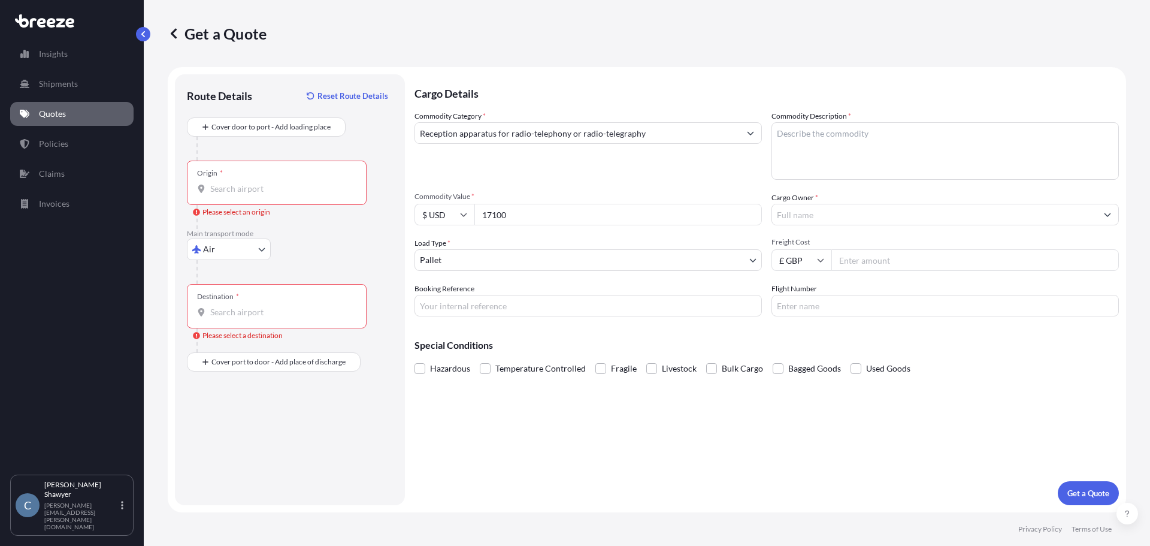
click at [865, 211] on input "Cargo Owner *" at bounding box center [934, 215] width 325 height 22
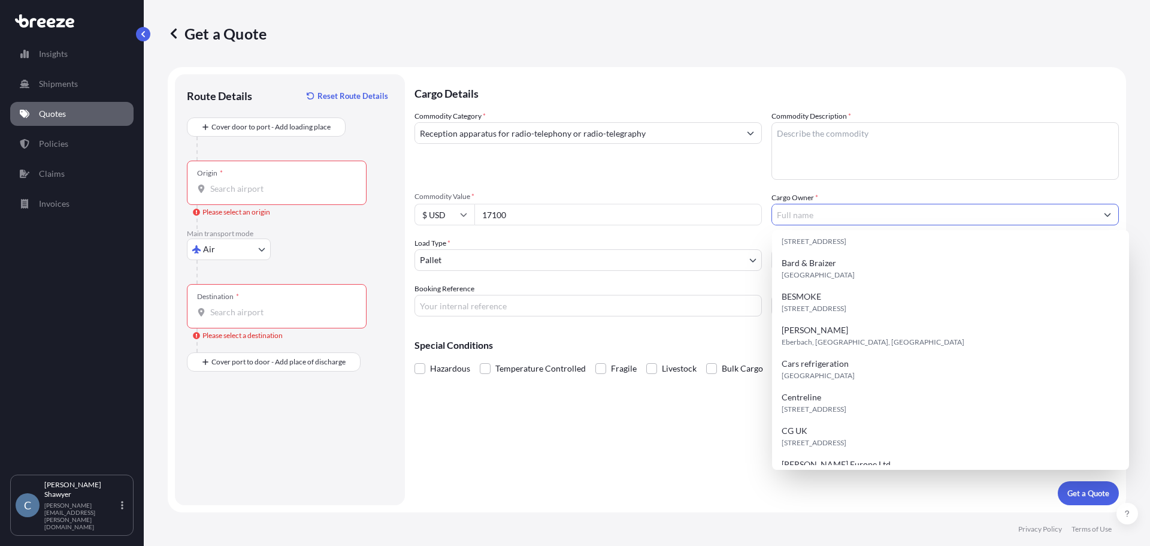
scroll to position [273, 0]
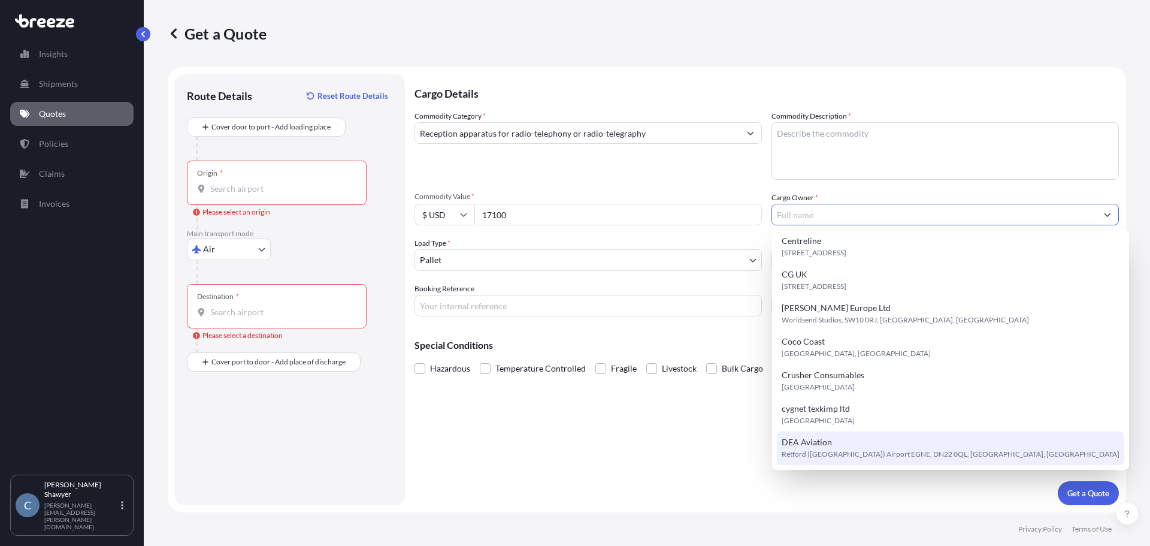
click at [708, 512] on footer "Privacy Policy Terms of Use" at bounding box center [647, 529] width 1006 height 34
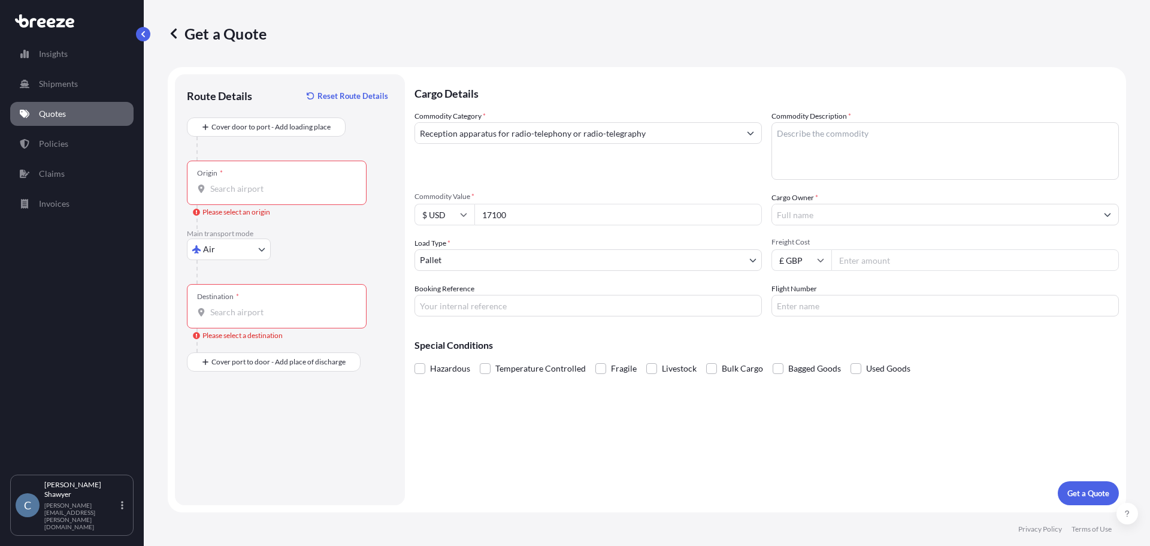
click at [880, 258] on input "Freight Cost" at bounding box center [974, 260] width 287 height 22
click at [924, 258] on input "Freight Cost" at bounding box center [974, 260] width 287 height 22
click at [792, 258] on input "£ GBP" at bounding box center [801, 260] width 60 height 22
click at [804, 344] on div "$ USD" at bounding box center [801, 343] width 50 height 23
type input "$ USD"
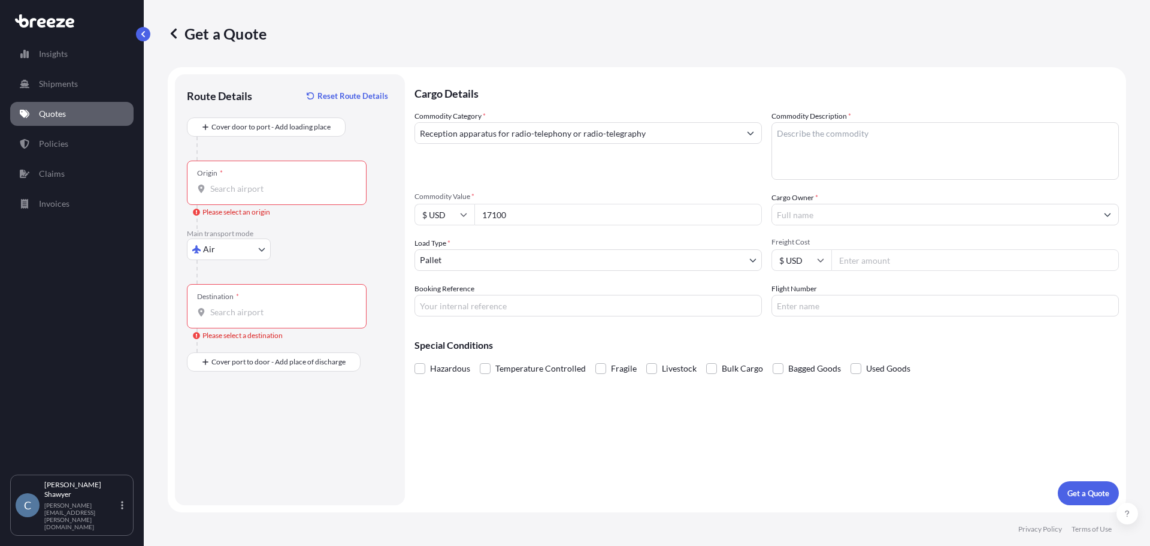
click at [841, 261] on input "Freight Cost" at bounding box center [974, 260] width 287 height 22
type input "1248.50"
click at [888, 474] on div "Cargo Details Commodity Category * Reception apparatus for radio-telephony or r…" at bounding box center [766, 289] width 704 height 431
click at [614, 262] on body "Insights Shipments Quotes Policies Claims Invoices C [PERSON_NAME] [PERSON_NAME…" at bounding box center [575, 273] width 1150 height 546
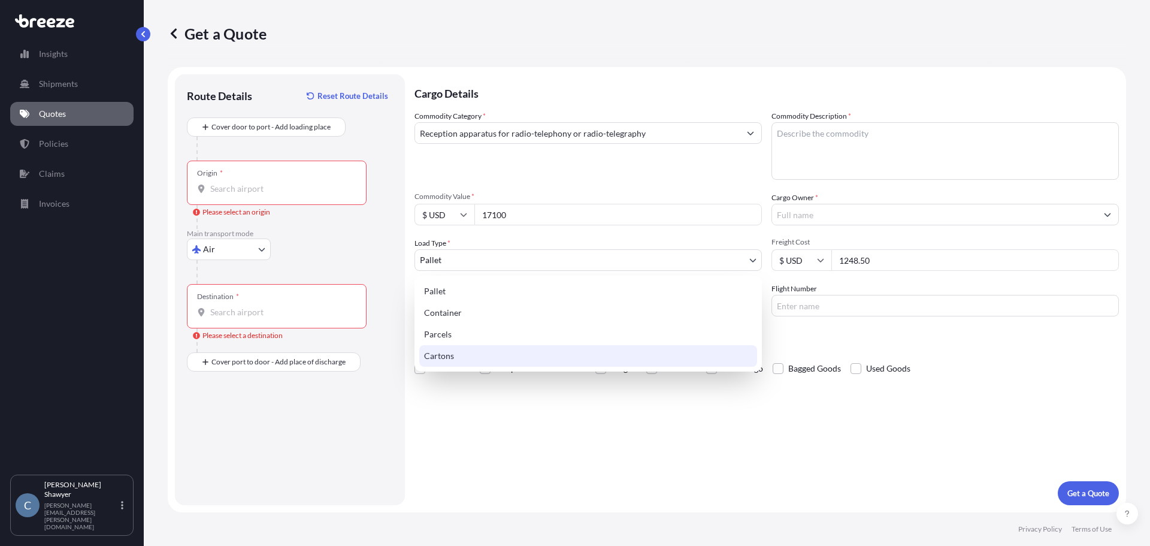
click at [613, 360] on div "Cartons" at bounding box center [588, 356] width 338 height 22
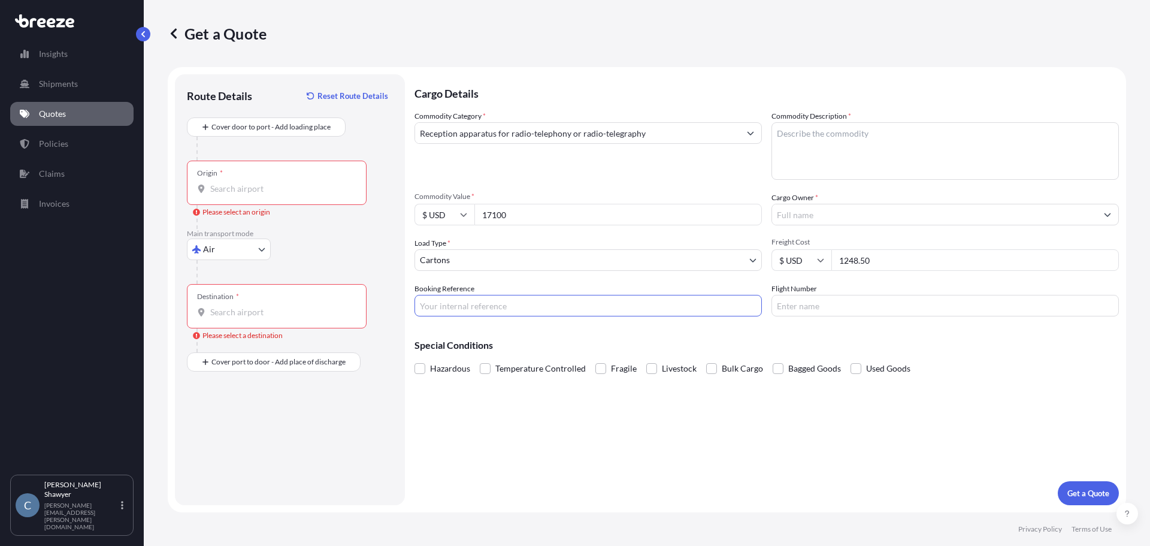
click at [596, 308] on input "Booking Reference" at bounding box center [587, 306] width 347 height 22
click at [686, 502] on div "Cargo Details Commodity Category * Reception apparatus for radio-telephony or r…" at bounding box center [766, 289] width 704 height 431
click at [838, 215] on input "Cargo Owner *" at bounding box center [934, 215] width 325 height 22
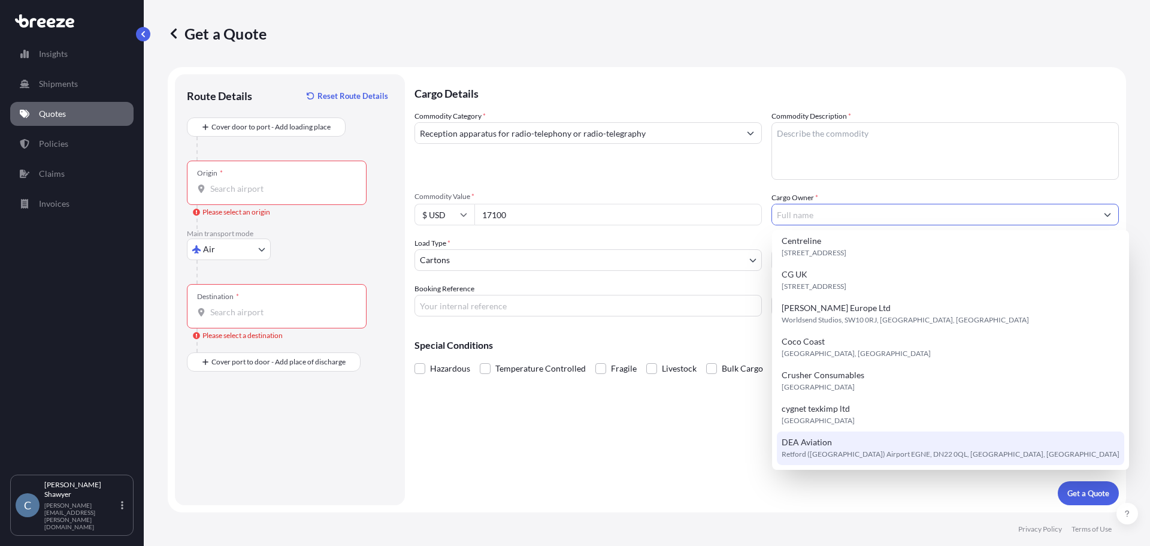
click at [566, 479] on div "Cargo Details Commodity Category * Reception apparatus for radio-telephony or r…" at bounding box center [766, 289] width 704 height 431
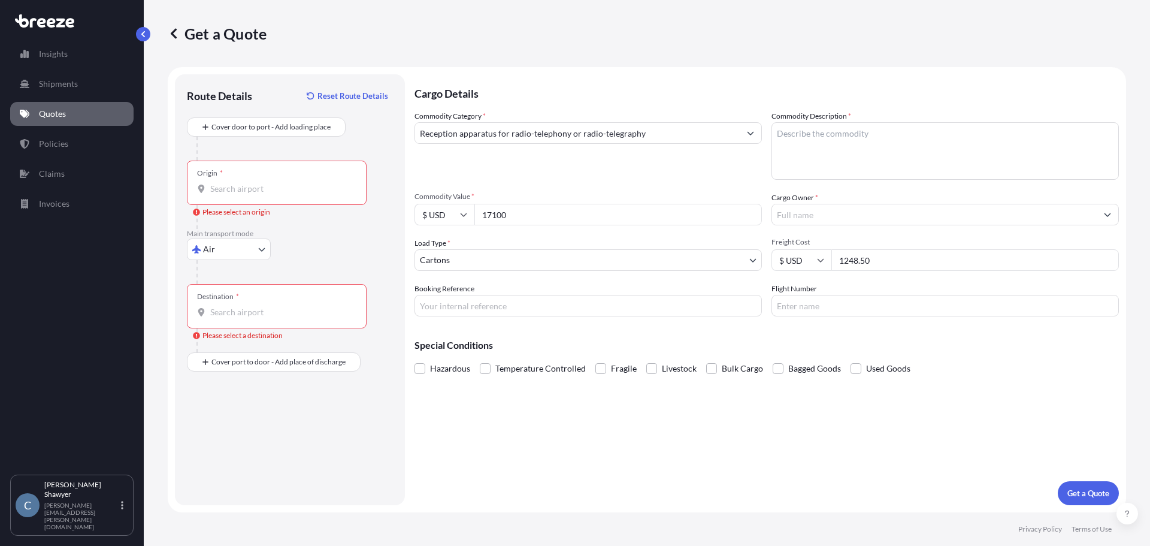
click at [828, 216] on input "Cargo Owner *" at bounding box center [934, 215] width 325 height 22
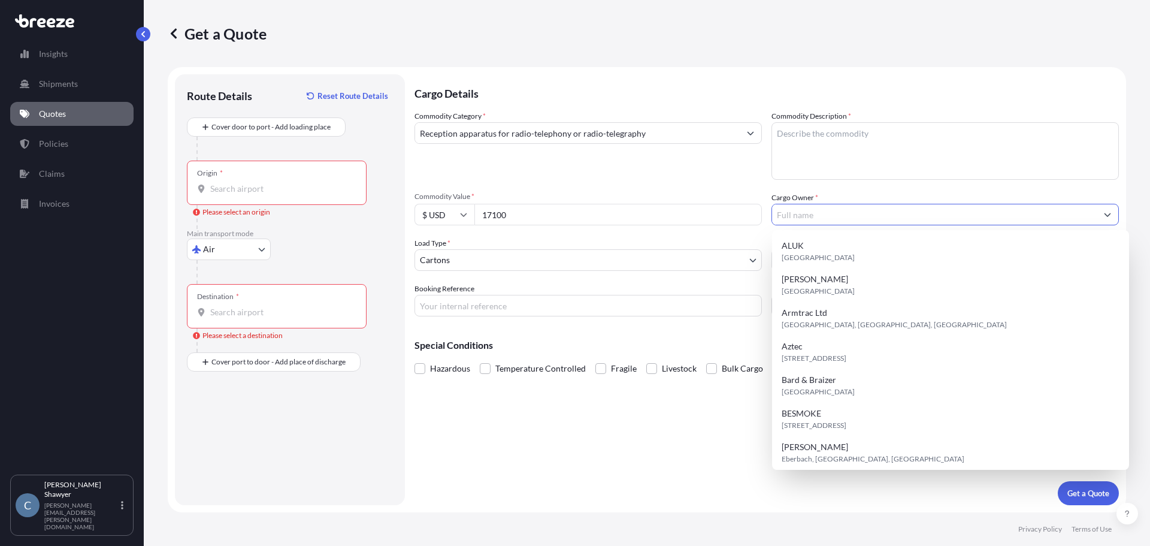
paste input "Keystone Electronics Limited"
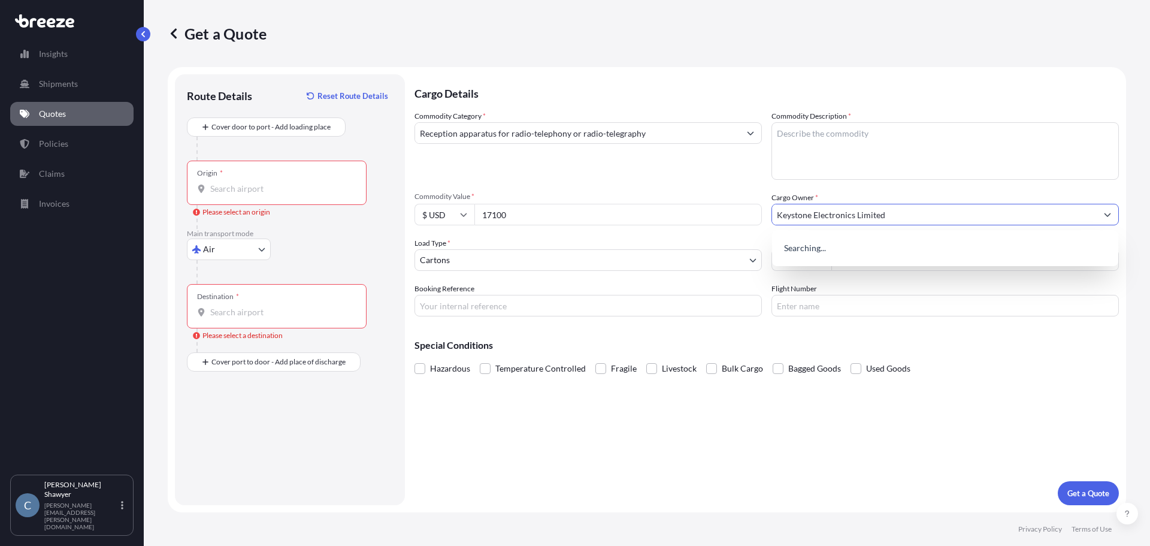
type input "Keystone Electronics Limited"
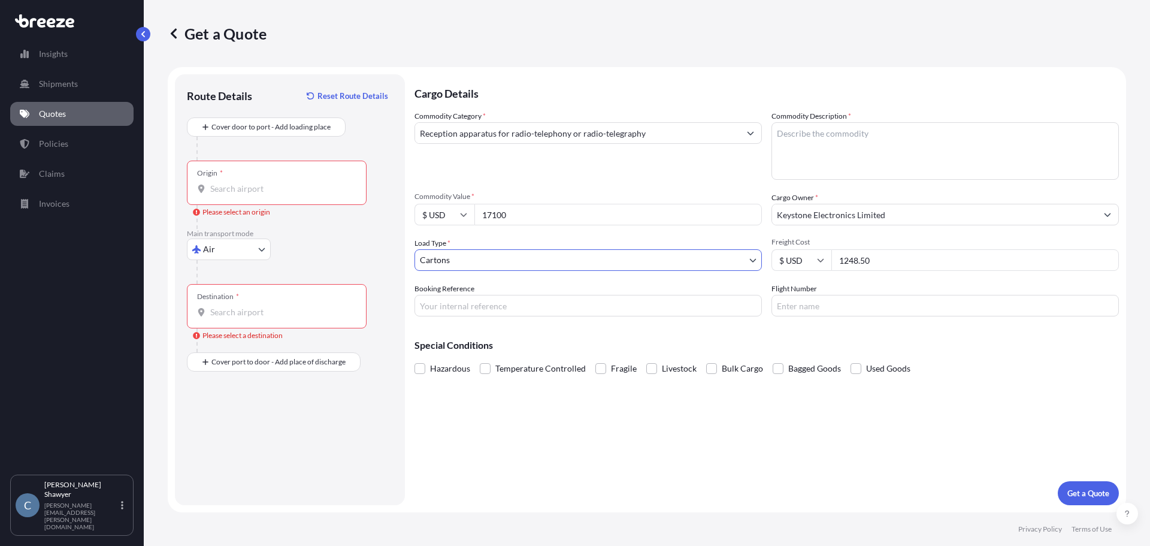
click at [819, 453] on div "Cargo Details Commodity Category * Reception apparatus for radio-telephony or r…" at bounding box center [766, 289] width 704 height 431
click at [577, 305] on input "Booking Reference" at bounding box center [587, 306] width 347 height 22
paste input "2SIA5080018"
type input "2SIA5080018"
click at [638, 461] on div "Cargo Details Commodity Category * Reception apparatus for radio-telephony or r…" at bounding box center [766, 289] width 704 height 431
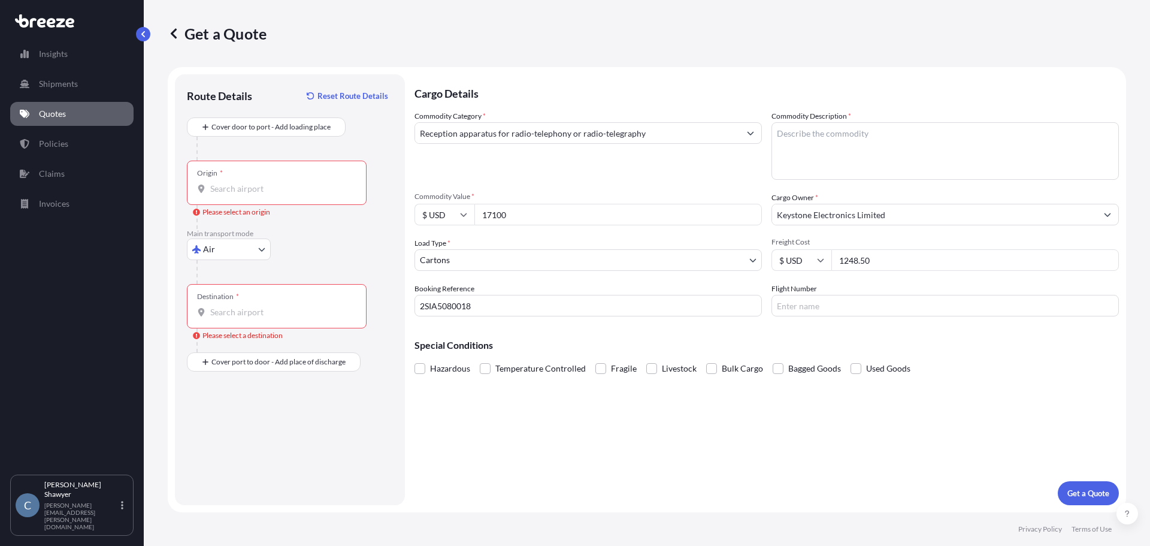
click at [902, 439] on div "Cargo Details Commodity Category * Reception apparatus for radio-telephony or r…" at bounding box center [766, 289] width 704 height 431
click at [913, 422] on div "Cargo Details Commodity Category * Reception apparatus for radio-telephony or r…" at bounding box center [766, 289] width 704 height 431
click at [758, 452] on div "Cargo Details Commodity Category * Reception apparatus for radio-telephony or r…" at bounding box center [766, 289] width 704 height 431
click at [286, 477] on div "Route Details Reset Route Details Cover door to port - Add loading place Place …" at bounding box center [290, 289] width 206 height 407
click at [241, 289] on div "Destination *" at bounding box center [277, 306] width 180 height 44
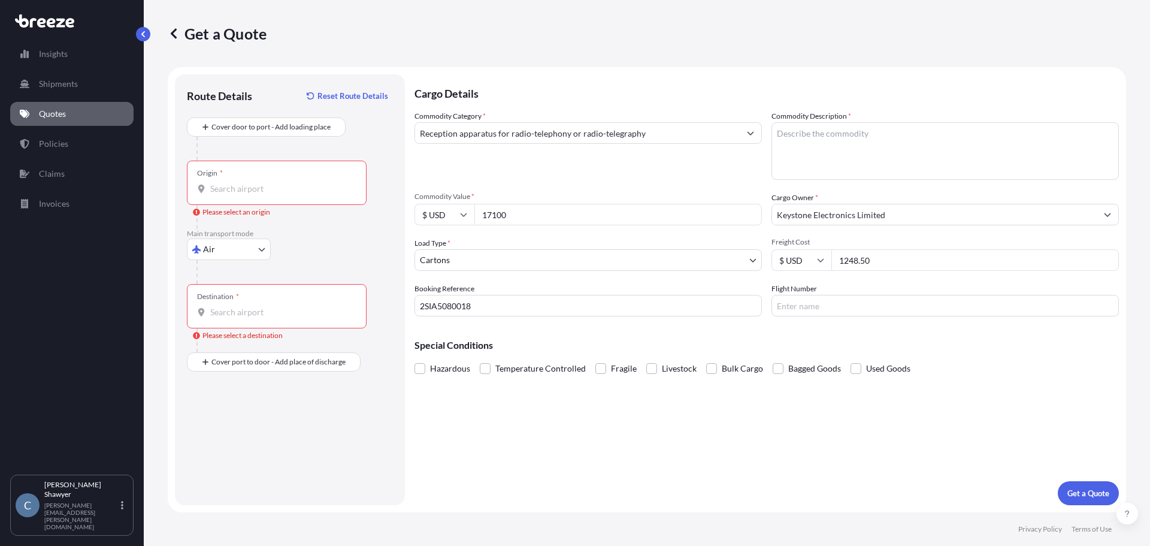
click at [241, 306] on input "Destination * Please select a destination" at bounding box center [280, 312] width 141 height 12
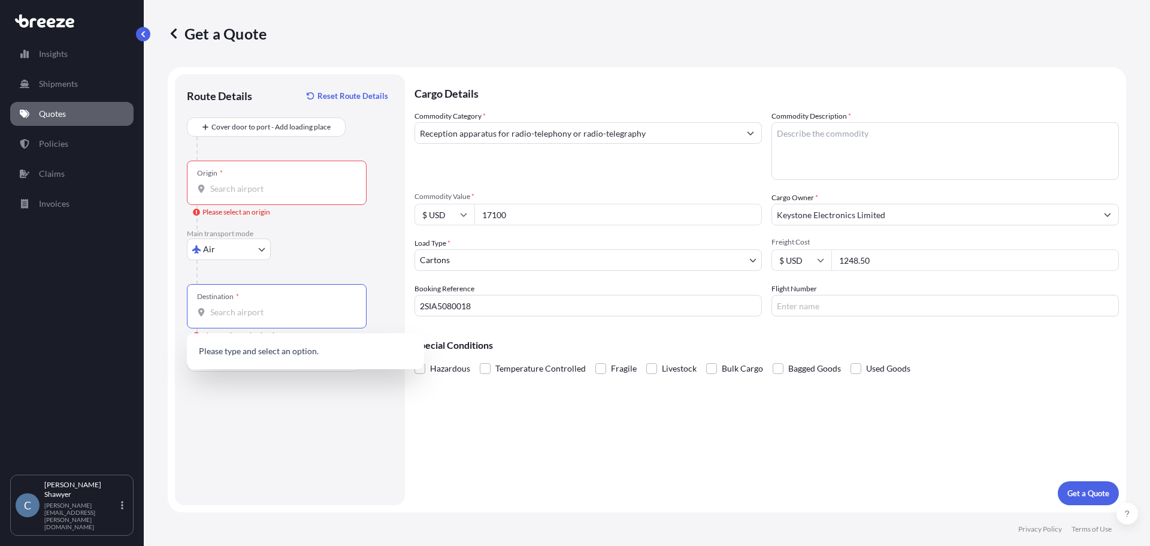
click at [247, 311] on input "Destination * Please select a destination" at bounding box center [280, 312] width 141 height 12
click at [258, 353] on span "GB LHR - Heathrow Apt/[GEOGRAPHIC_DATA], [GEOGRAPHIC_DATA]" at bounding box center [321, 355] width 187 height 24
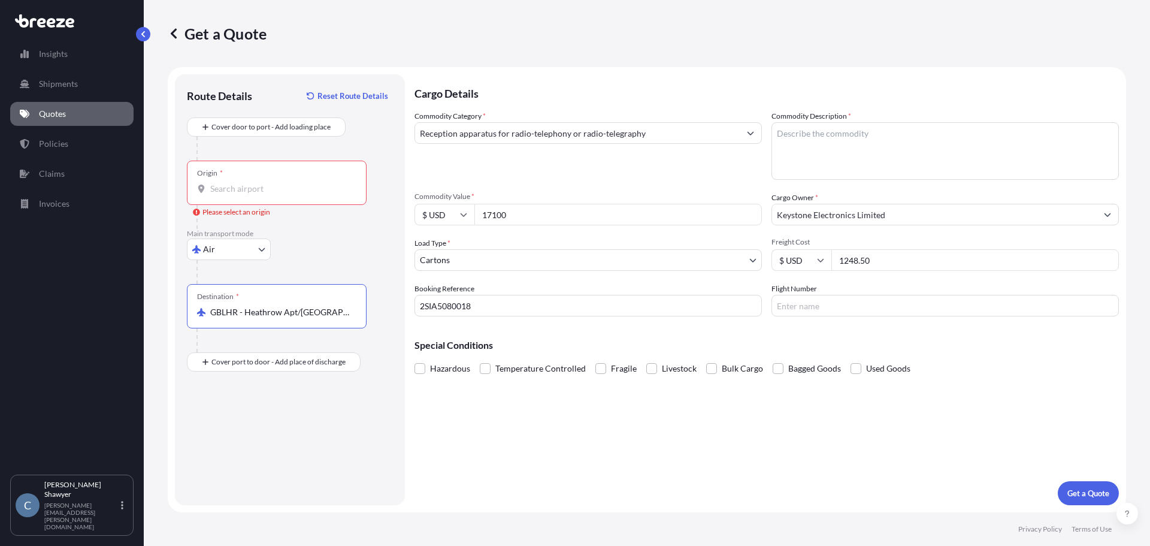
type input "GBLHR - Heathrow Apt/[GEOGRAPHIC_DATA], [GEOGRAPHIC_DATA]"
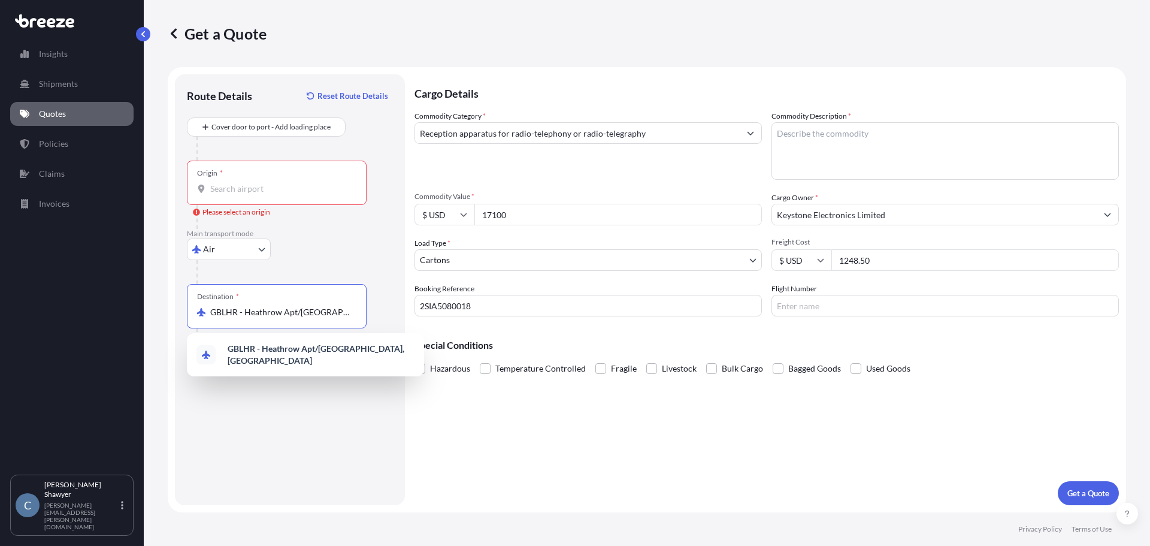
click at [361, 430] on div "Route Details Reset Route Details Cover door to port - Add loading place Place …" at bounding box center [290, 289] width 206 height 407
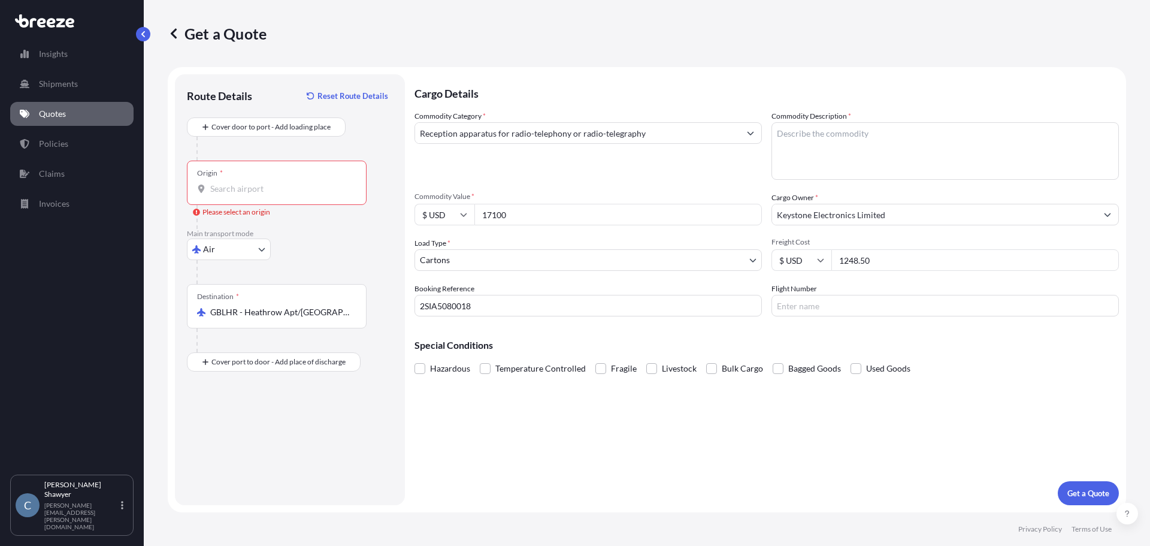
click at [837, 170] on textarea "Commodity Description *" at bounding box center [944, 150] width 347 height 57
paste textarea "MPPL PAGER"
type textarea "MPPL PAGER"
click at [679, 183] on div "Commodity Category * Reception apparatus for radio-telephony or radio-telegraph…" at bounding box center [766, 213] width 704 height 206
click at [773, 452] on div "Cargo Details Commodity Category * Reception apparatus for radio-telephony or r…" at bounding box center [766, 289] width 704 height 431
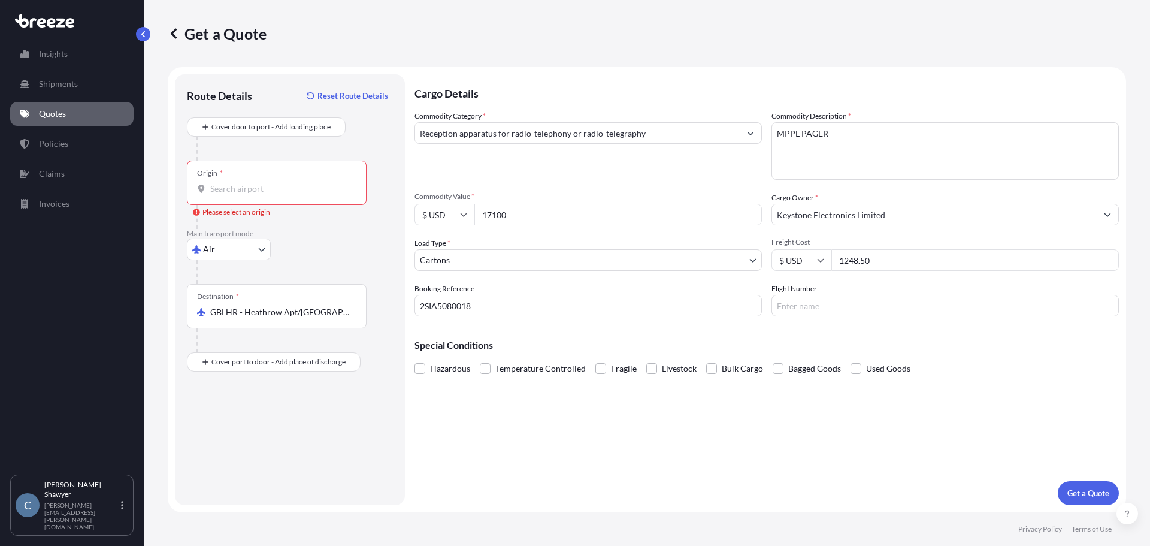
click at [357, 455] on div "Route Details Reset Route Details Cover door to port - Add loading place Place …" at bounding box center [290, 289] width 206 height 407
click at [825, 465] on div "Cargo Details Commodity Category * Reception apparatus for radio-telephony or r…" at bounding box center [766, 289] width 704 height 431
click at [360, 261] on div at bounding box center [294, 272] width 196 height 24
click at [244, 181] on div "Origin *" at bounding box center [277, 182] width 180 height 44
click at [244, 183] on input "Origin * Please select an origin" at bounding box center [280, 189] width 141 height 12
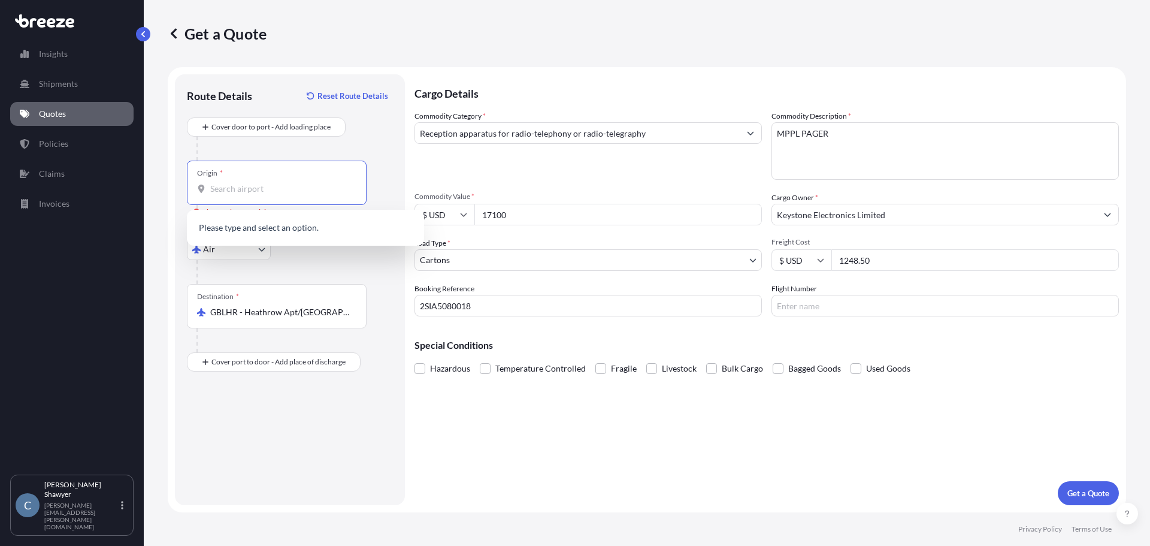
paste input "SZX"
click at [283, 233] on span "CN SZX - Shenzhen Baoan International Apt, [GEOGRAPHIC_DATA]" at bounding box center [321, 231] width 187 height 24
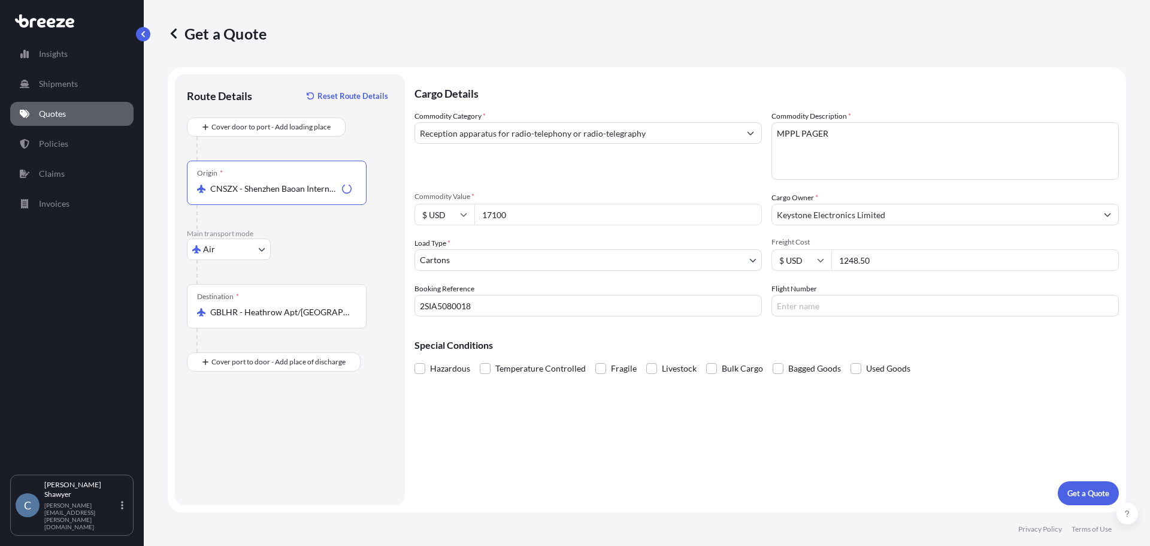
type input "CNSZX - Shenzhen Baoan International Apt, [GEOGRAPHIC_DATA]"
click at [331, 420] on div "Route Details Reset Route Details Cover door to port - Add loading place Place …" at bounding box center [290, 289] width 206 height 407
click at [1094, 491] on p "Get a Quote" at bounding box center [1088, 493] width 42 height 12
click at [599, 172] on div "Commodity Category * Reception apparatus for radio-telephony or radio-telegraph…" at bounding box center [587, 144] width 347 height 69
click at [651, 132] on input "Reception apparatus for radio-telephony or radio-telegraphy" at bounding box center [577, 133] width 325 height 22
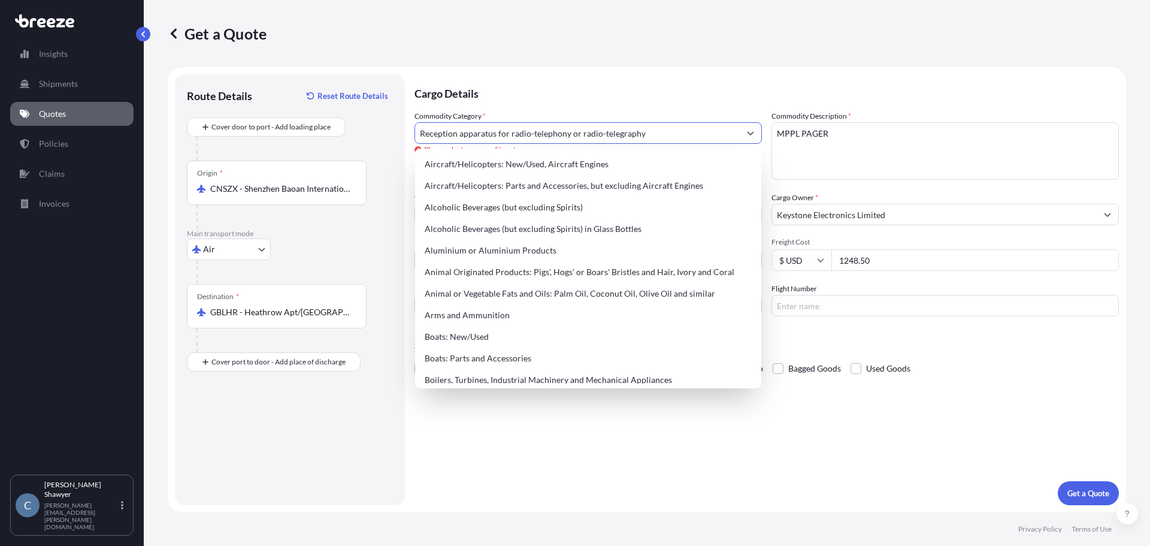
click at [691, 137] on input "Reception apparatus for radio-telephony or radio-telegraphy" at bounding box center [577, 133] width 325 height 22
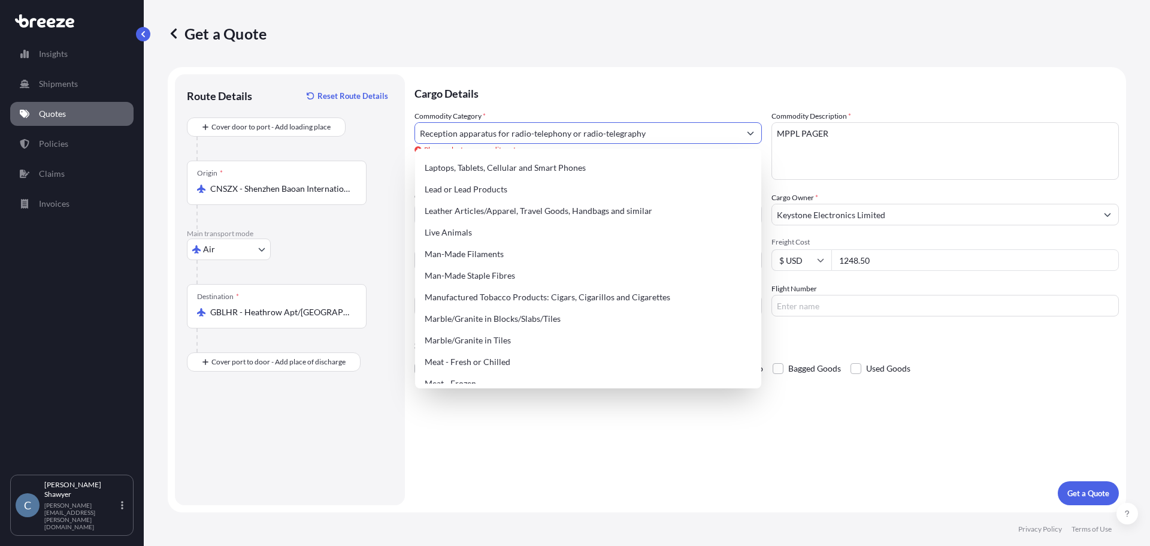
scroll to position [1258, 0]
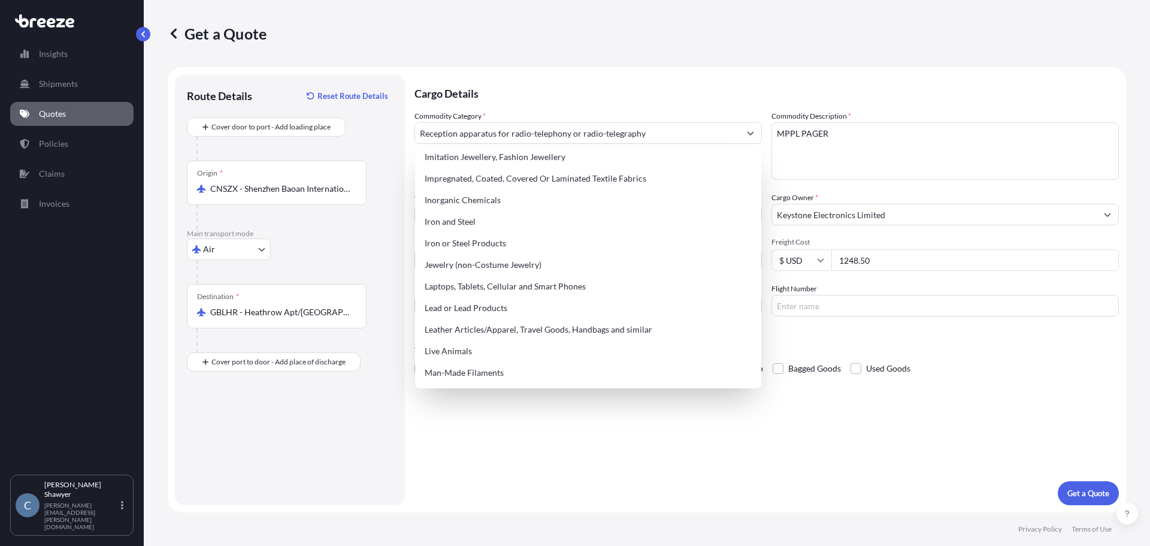
click at [605, 486] on div "Cargo Details Commodity Category * Reception apparatus for radio-telephony or r…" at bounding box center [766, 289] width 704 height 431
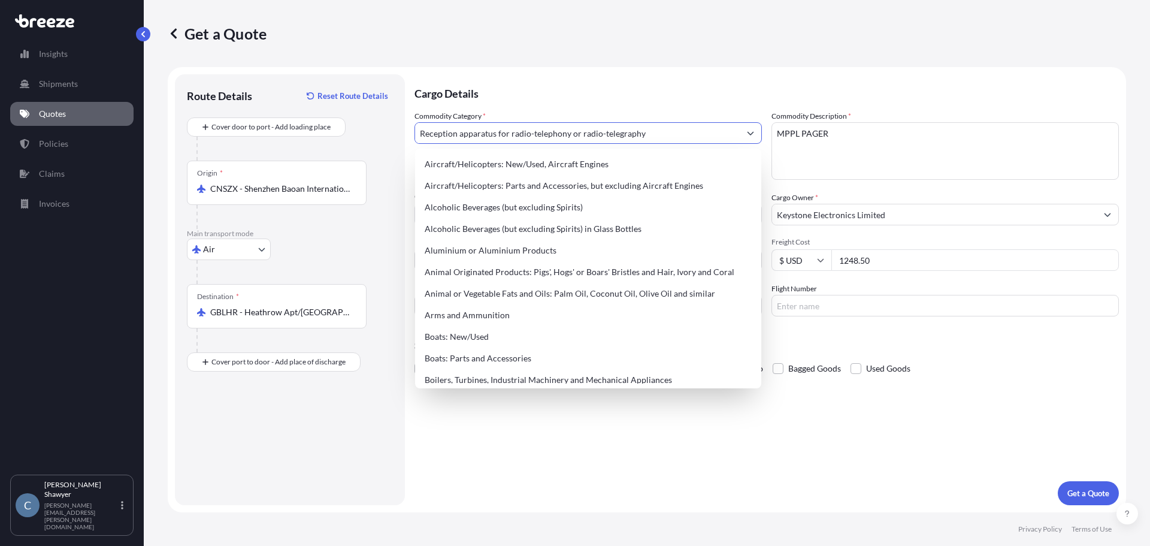
drag, startPoint x: 593, startPoint y: 137, endPoint x: 680, endPoint y: 138, distance: 86.9
click at [596, 137] on input "Reception apparatus for radio-telephony or radio-telegraphy" at bounding box center [577, 133] width 325 height 22
drag, startPoint x: 680, startPoint y: 138, endPoint x: 292, endPoint y: 147, distance: 388.8
click at [292, 147] on form "Route Details Reset Route Details Cover door to port - Add loading place Place …" at bounding box center [647, 289] width 958 height 445
paste input "Machinery and mechanical appliances; electrical equipment; parts thereof, sound…"
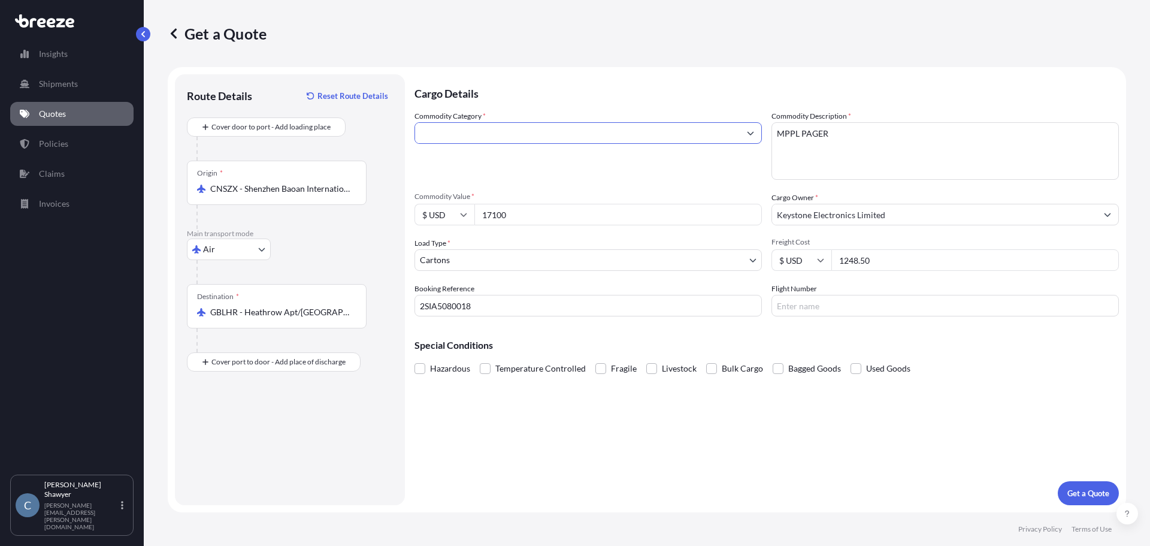
scroll to position [0, 0]
click at [660, 170] on div "Commodity Category * Machinery and mechanical appliances; electrical equipment;…" at bounding box center [587, 144] width 347 height 69
click at [1077, 492] on p "Get a Quote" at bounding box center [1088, 493] width 42 height 12
click at [573, 129] on input "Machinery and mechanical appliances; electrical equipment; parts thereof, sound…" at bounding box center [577, 133] width 325 height 22
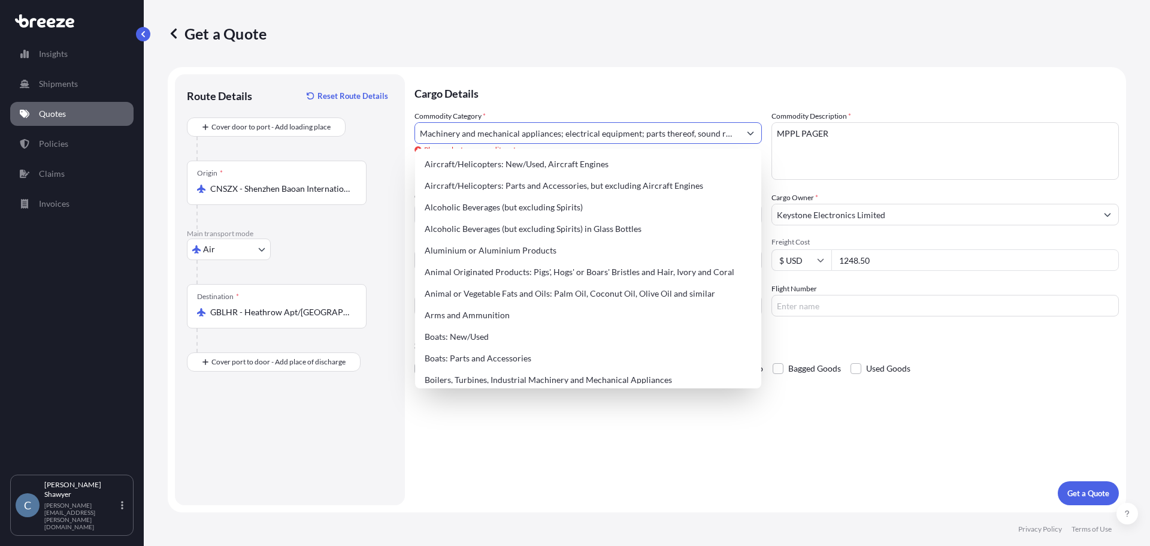
drag, startPoint x: 734, startPoint y: 135, endPoint x: 103, endPoint y: 119, distance: 631.4
click at [103, 119] on div "Insights Shipments Quotes Policies Claims Invoices C [PERSON_NAME] [PERSON_NAME…" at bounding box center [575, 273] width 1150 height 546
type input "ders and reproducers, television image and sound recorders and reproducers, and…"
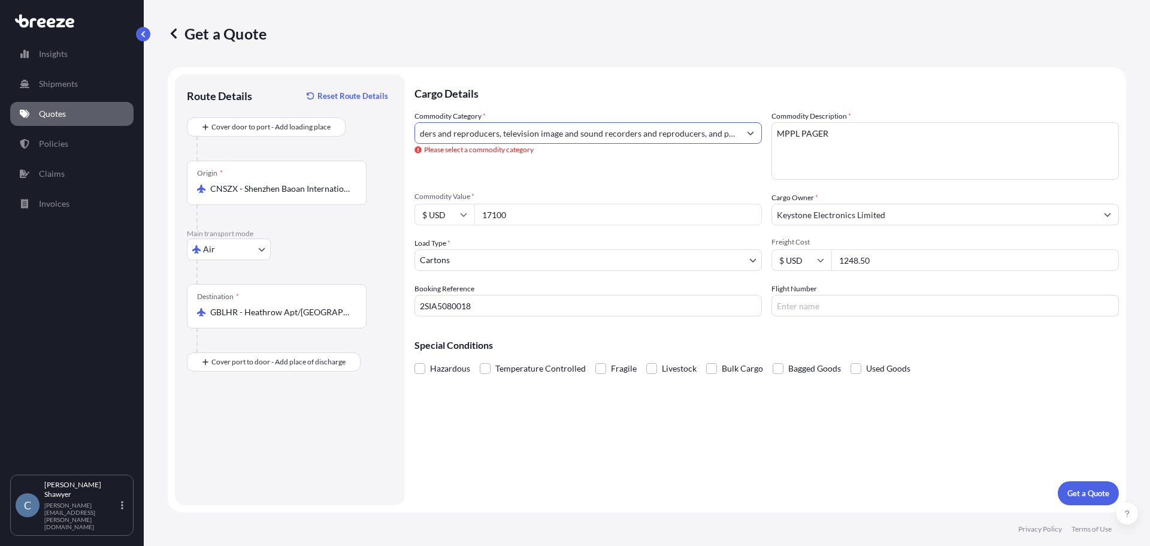
click at [685, 141] on input "ders and reproducers, television image and sound recorders and reproducers, and…" at bounding box center [577, 133] width 325 height 22
drag, startPoint x: 421, startPoint y: 135, endPoint x: 1038, endPoint y: 143, distance: 617.5
click at [1038, 143] on div "Commodity Category * ders and reproducers, television image and sound recorders…" at bounding box center [766, 213] width 704 height 206
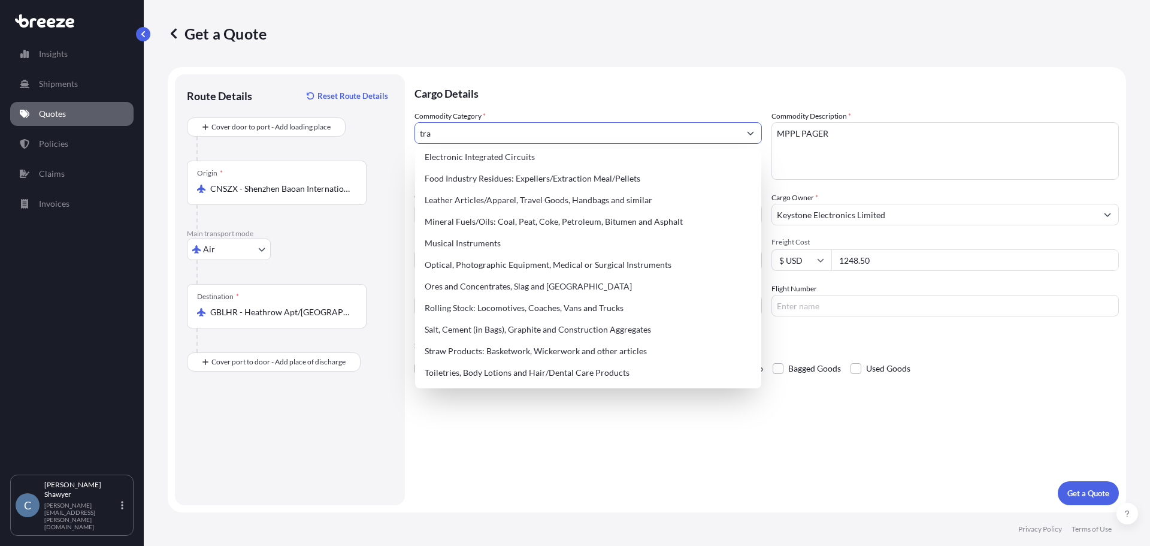
scroll to position [0, 0]
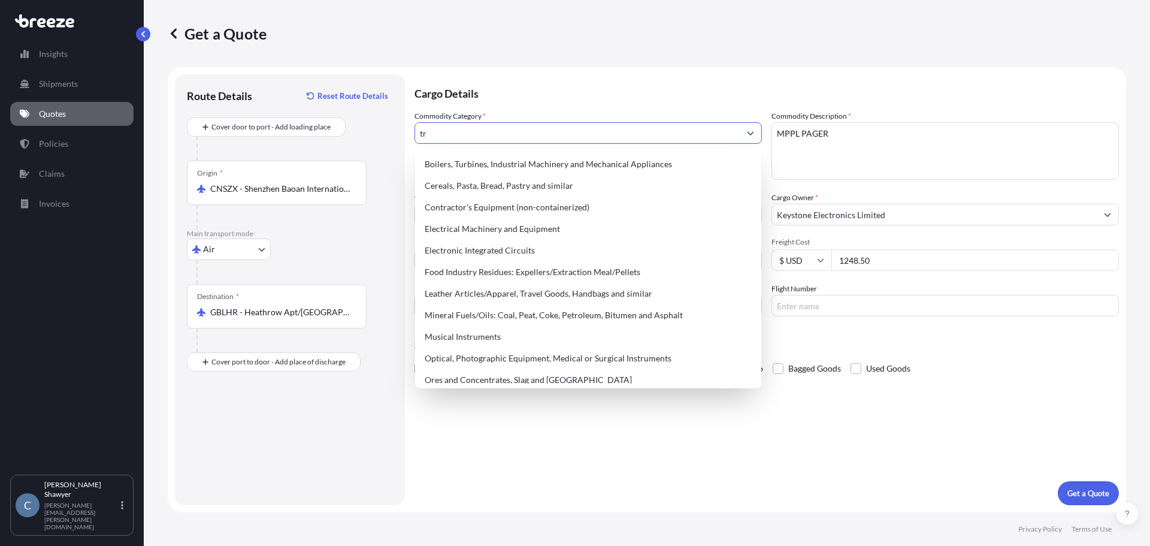
type input "t"
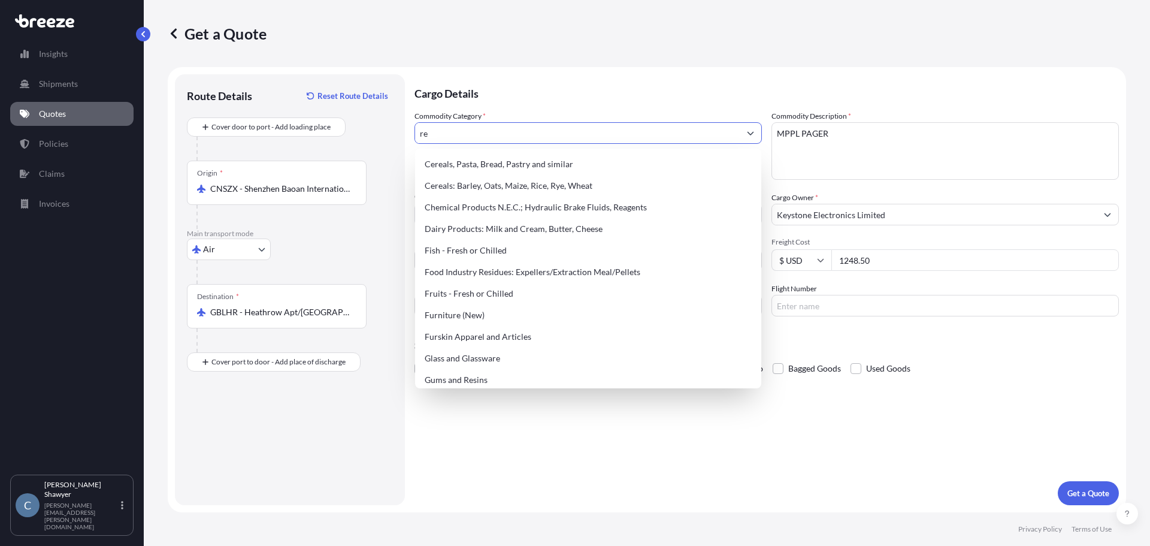
type input "r"
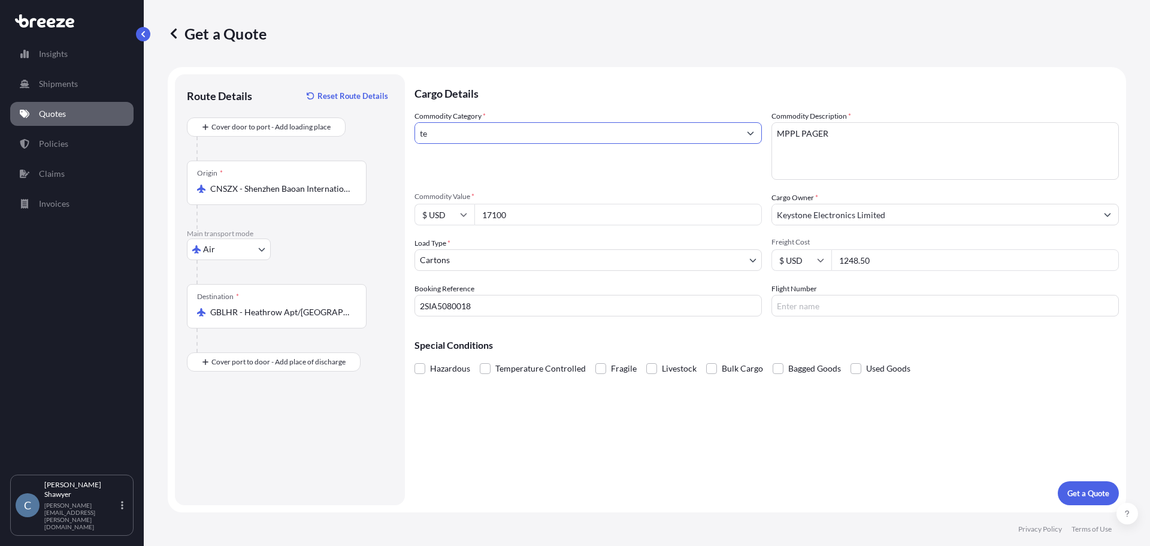
type input "t"
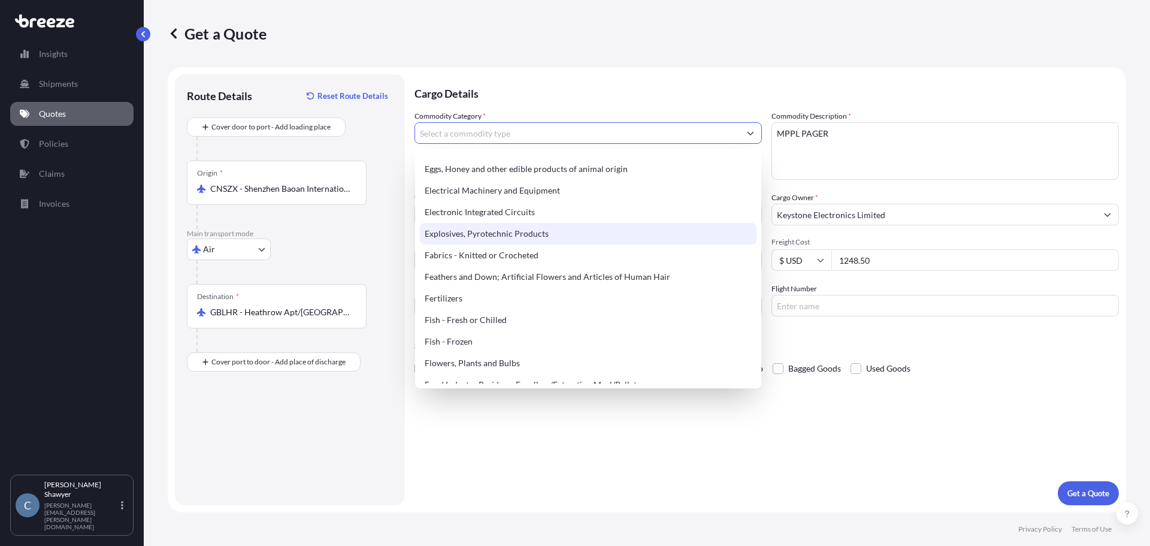
scroll to position [659, 0]
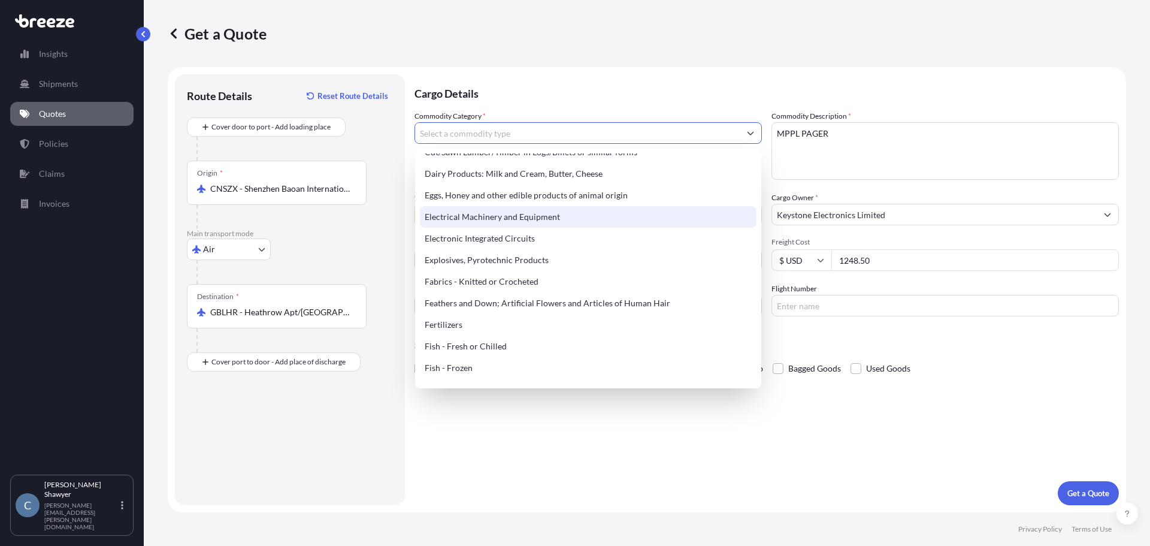
click at [563, 217] on div "Electrical Machinery and Equipment" at bounding box center [588, 217] width 337 height 22
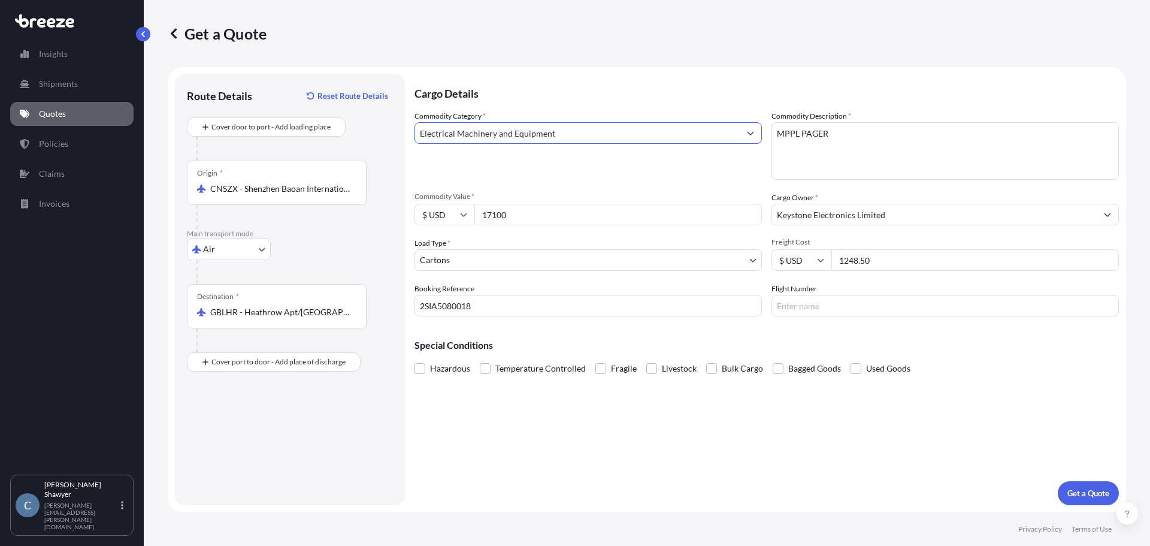
type input "Electrical Machinery and Equipment"
click at [671, 466] on div "Cargo Details Commodity Category * Electrical Machinery and Equipment Commodity…" at bounding box center [766, 289] width 704 height 431
click at [1101, 496] on p "Get a Quote" at bounding box center [1088, 493] width 42 height 12
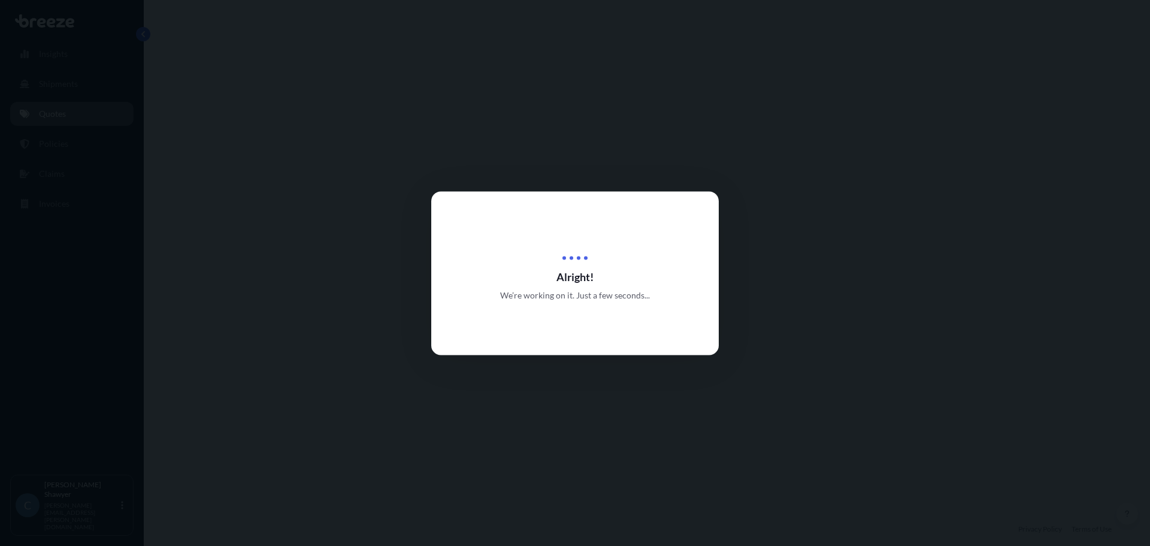
select select "Air"
select select "4"
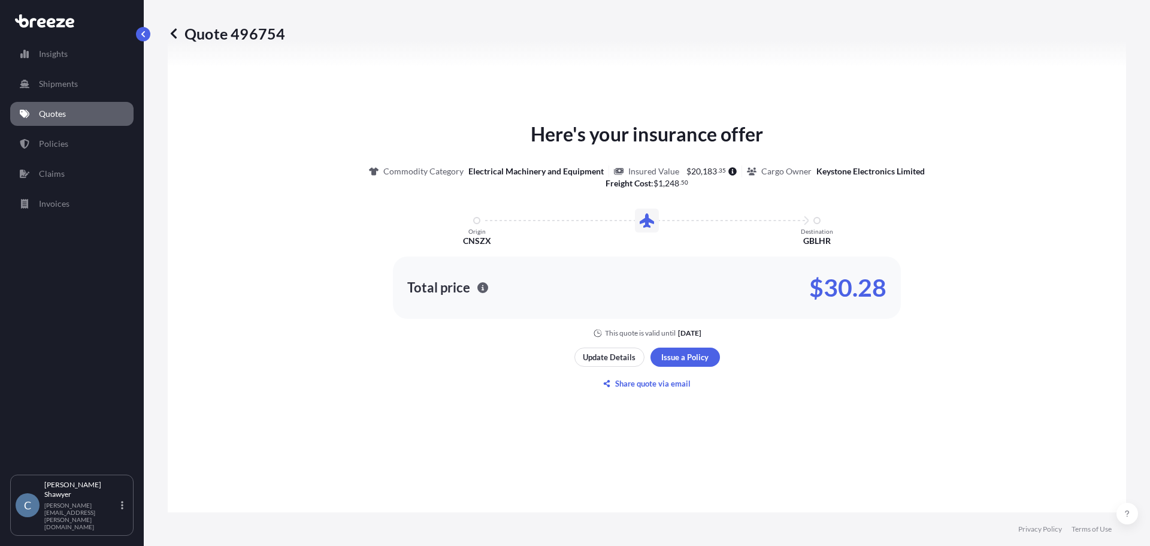
scroll to position [428, 0]
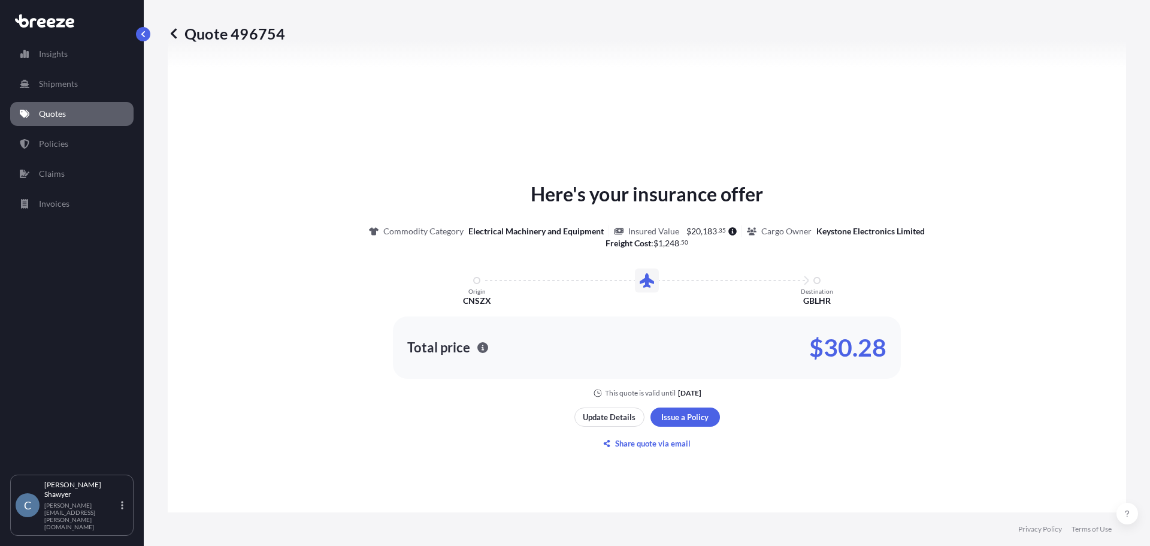
click at [980, 359] on div "Here's your insurance offer Commodity Category Electrical Machinery and Equipme…" at bounding box center [646, 289] width 925 height 218
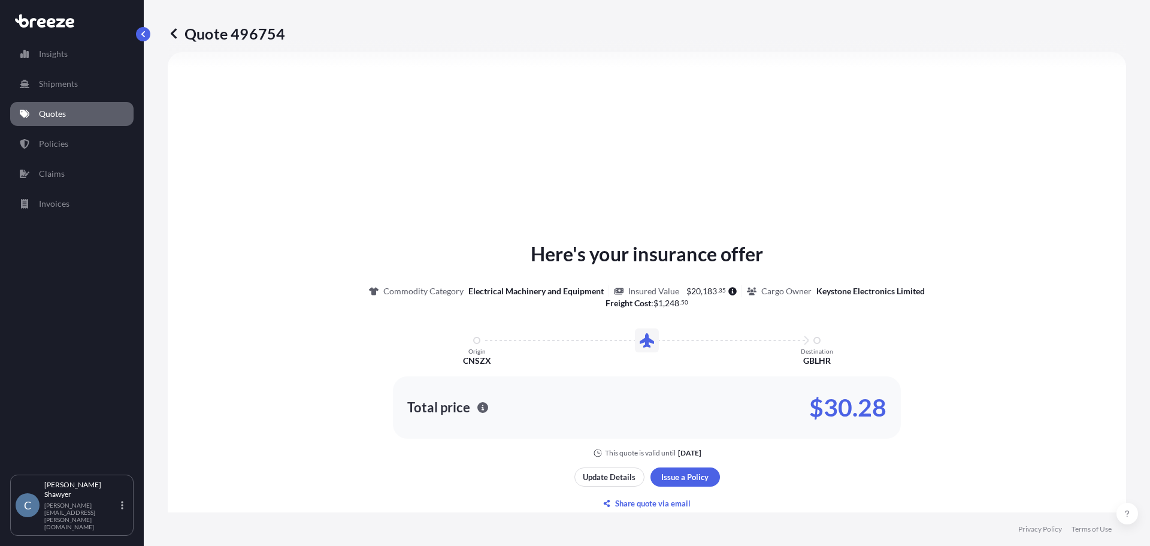
scroll to position [488, 0]
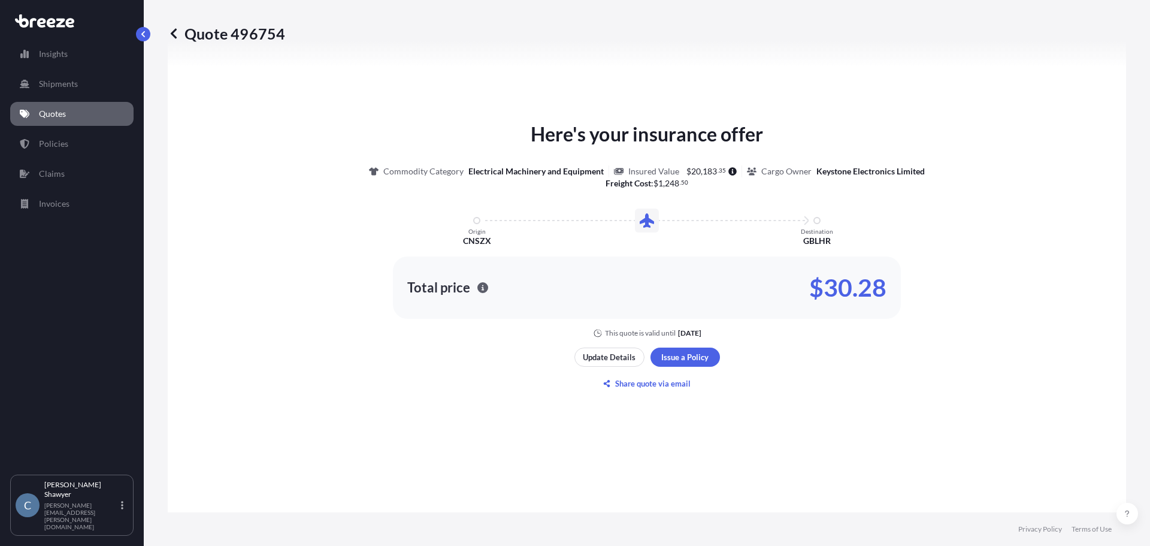
click at [946, 414] on div "Here's your insurance offer Commodity Category Electrical Machinery and Equipme…" at bounding box center [646, 256] width 925 height 614
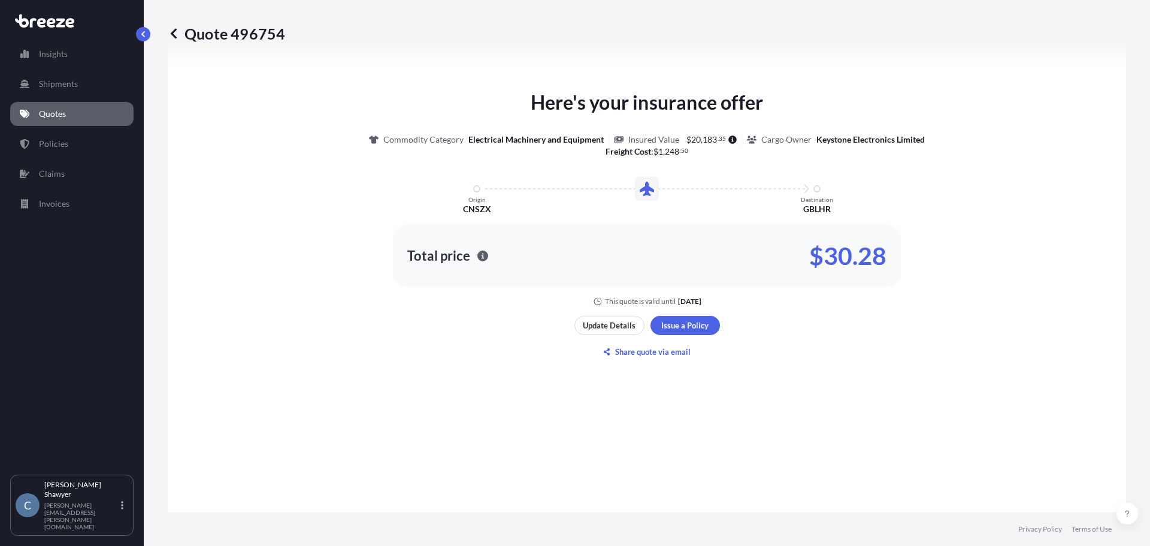
scroll to position [608, 0]
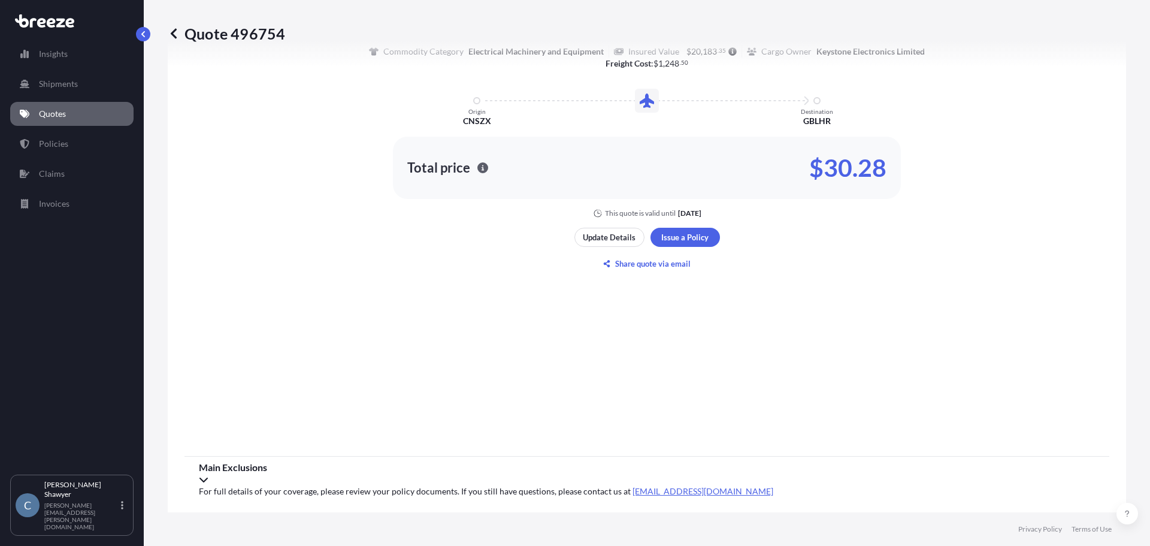
click at [650, 319] on div "Here's your insurance offer Commodity Category Electrical Machinery and Equipme…" at bounding box center [646, 136] width 925 height 614
click at [541, 331] on div "Here's your insurance offer Commodity Category Electrical Machinery and Equipme…" at bounding box center [646, 136] width 925 height 614
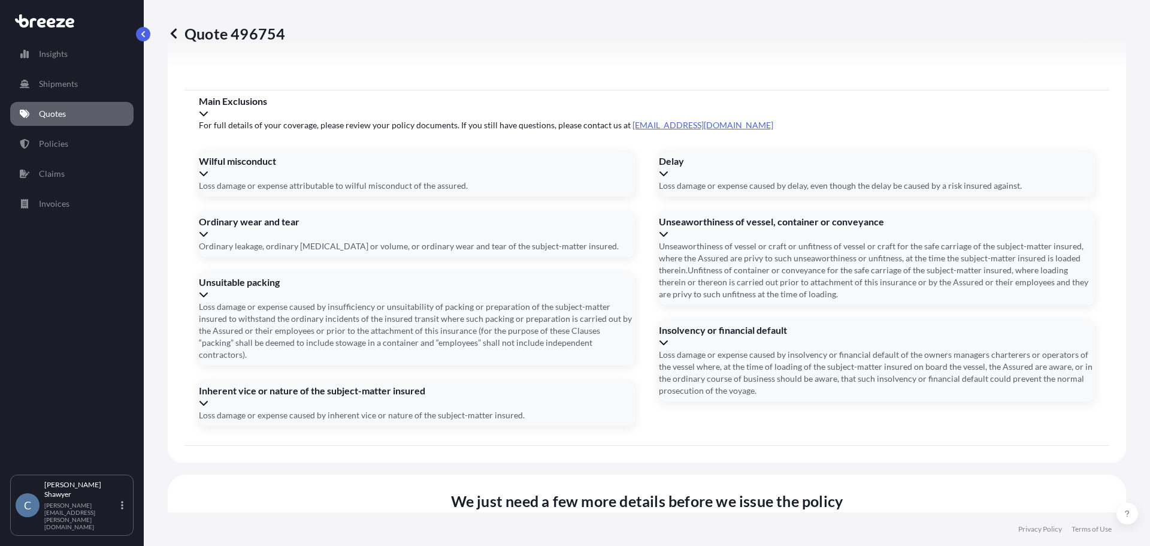
scroll to position [1355, 0]
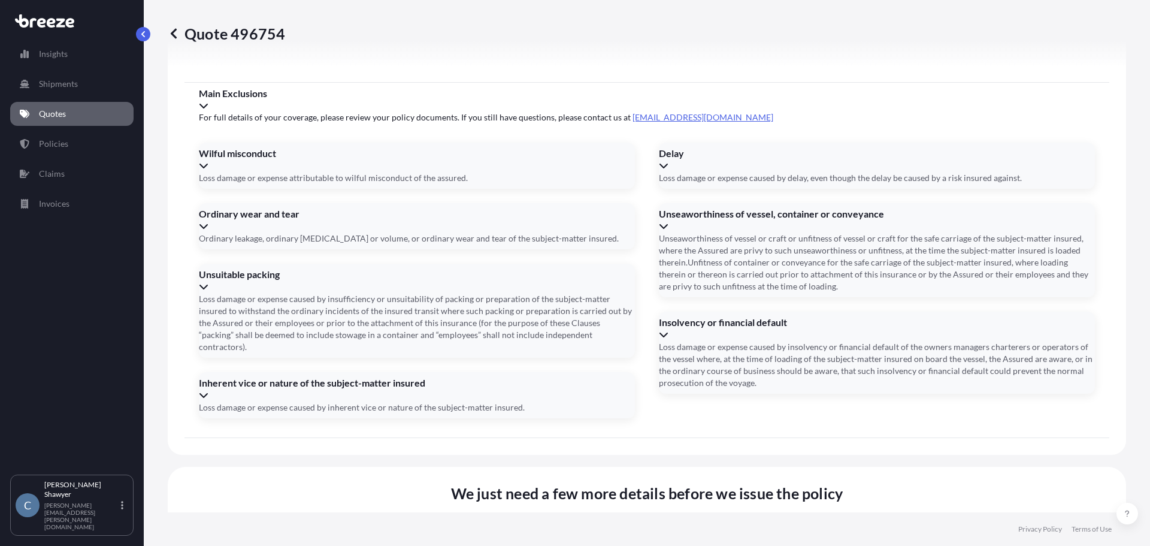
click at [737, 531] on span "Cargo Owner Details" at bounding box center [492, 538] width 597 height 14
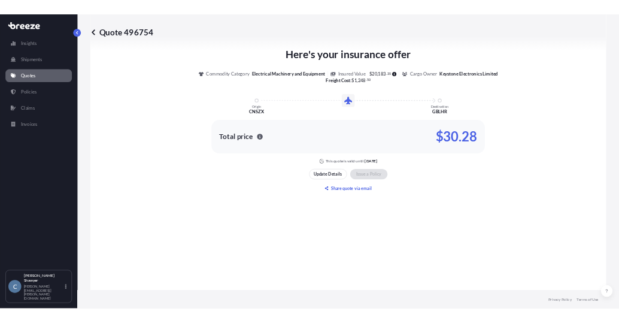
scroll to position [838, 0]
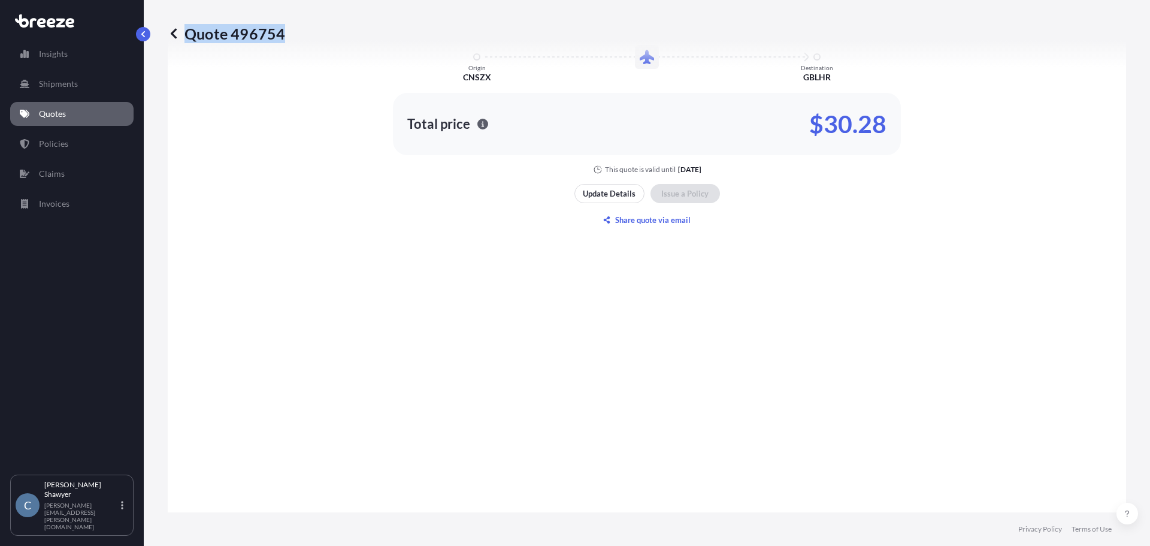
drag, startPoint x: 290, startPoint y: 30, endPoint x: 281, endPoint y: 34, distance: 9.7
click at [281, 34] on div "Quote 496754" at bounding box center [647, 33] width 958 height 19
copy p "Quote 496754"
click at [903, 323] on div "Here's your insurance offer Commodity Category Electrical Machinery and Equipme…" at bounding box center [646, 93] width 925 height 988
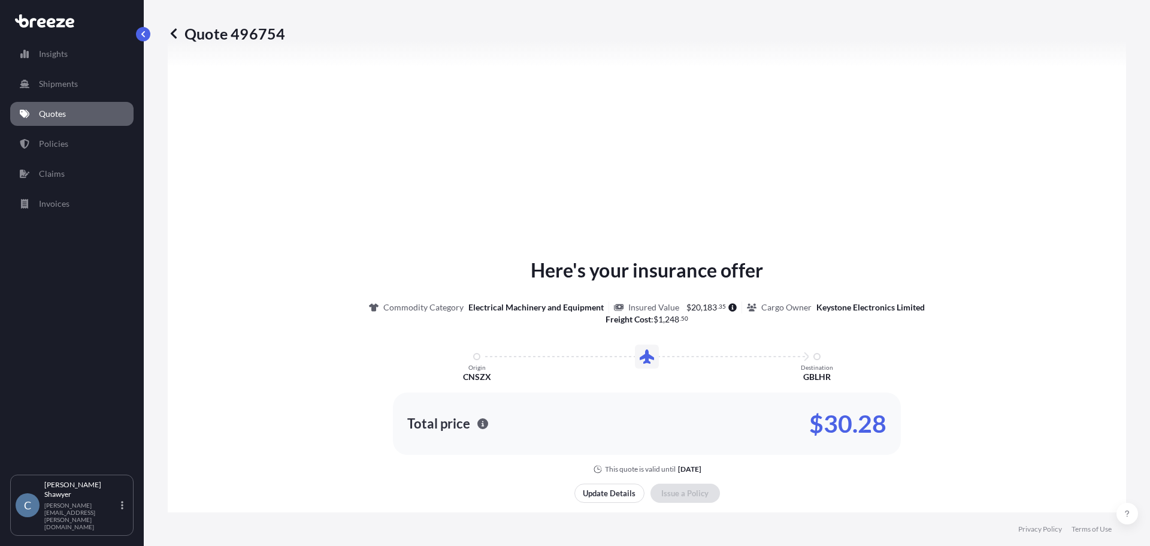
click at [1017, 114] on div "Here's your insurance offer Commodity Category Electrical Machinery and Equipme…" at bounding box center [646, 392] width 925 height 988
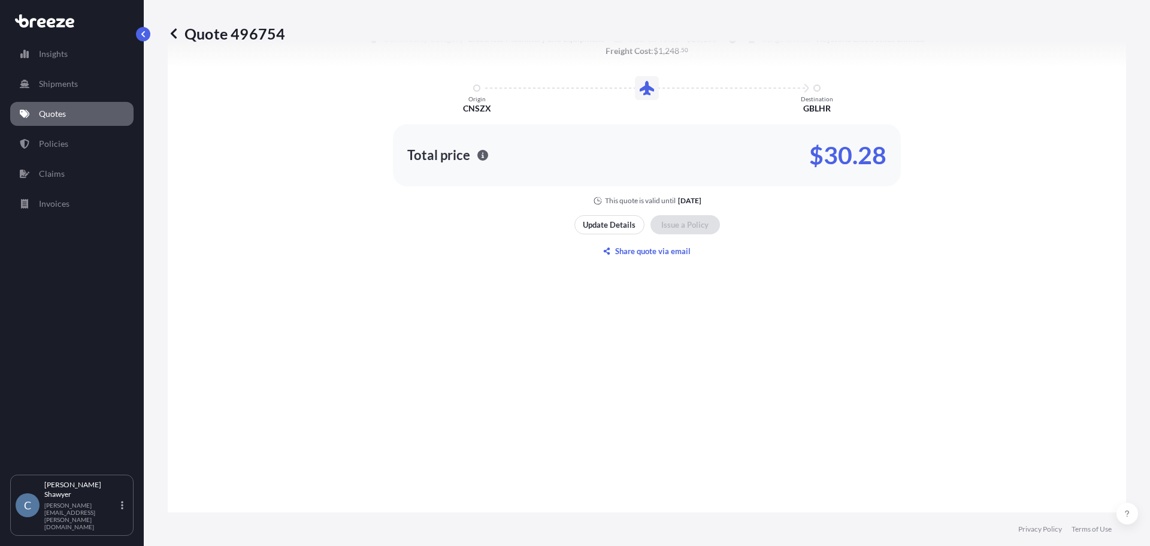
scroll to position [779, 0]
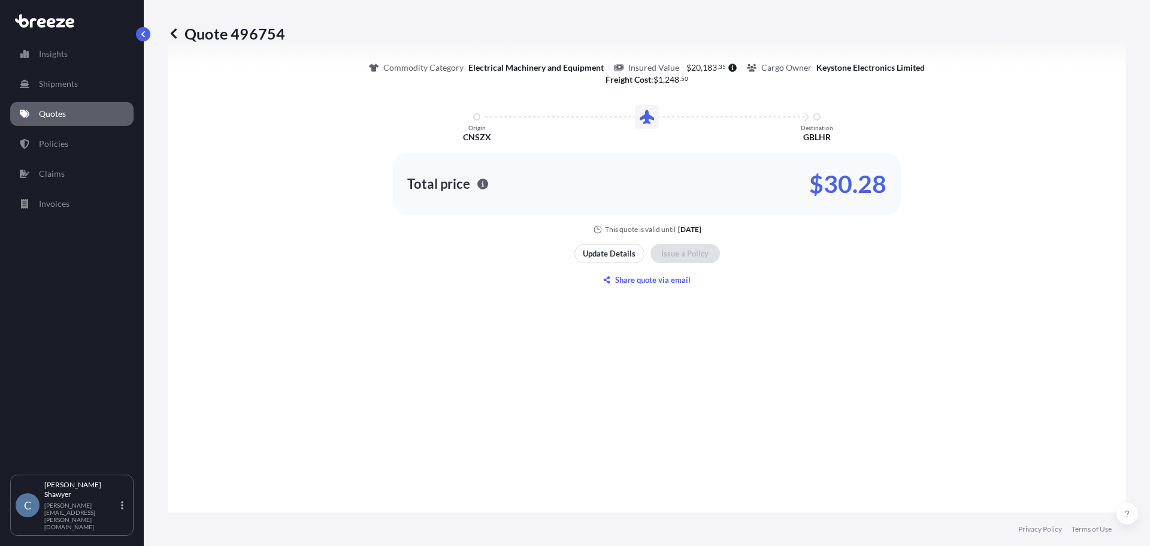
click at [901, 368] on div "Here's your insurance offer Commodity Category Electrical Machinery and Equipme…" at bounding box center [646, 153] width 925 height 988
click at [995, 137] on div "Here's your insurance offer Commodity Category Electrical Machinery and Equipme…" at bounding box center [646, 125] width 925 height 218
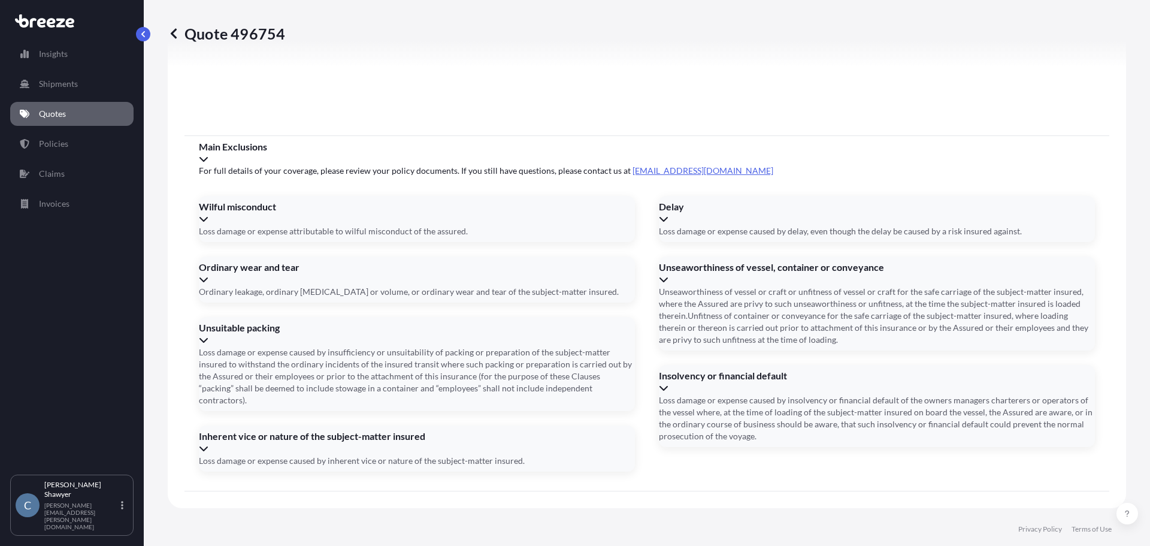
scroll to position [1355, 0]
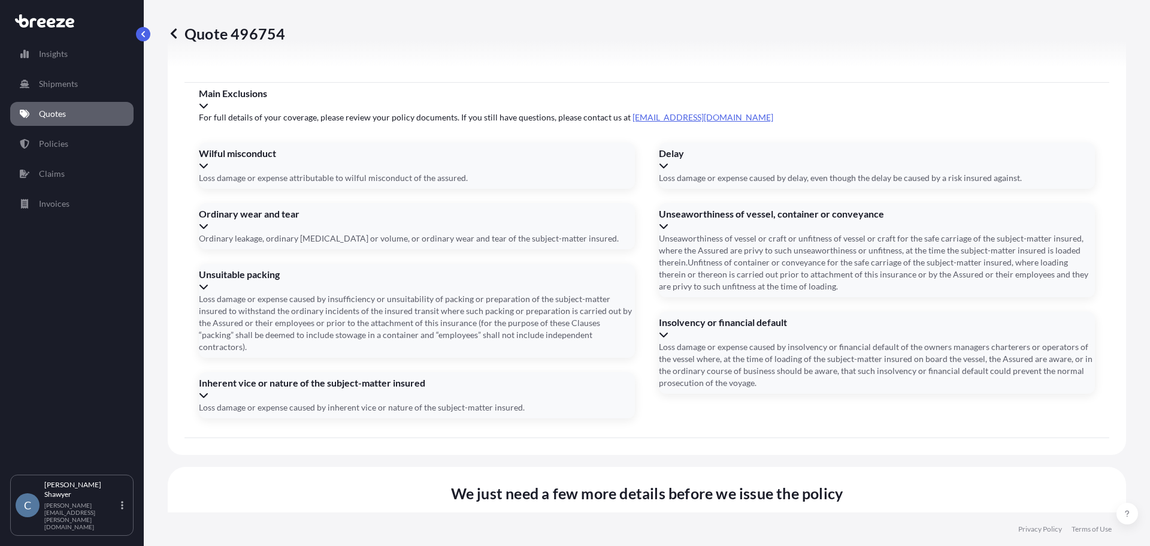
click at [1118, 375] on div "Quote 496754 Route Details Cover door to port - Add loading place Place of load…" at bounding box center [647, 256] width 1006 height 512
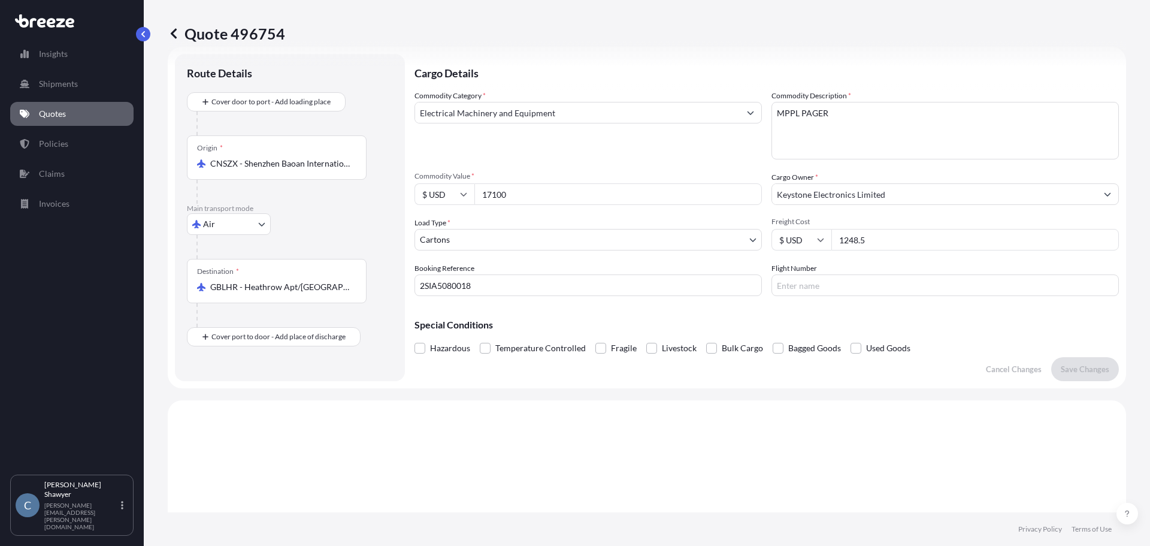
scroll to position [0, 0]
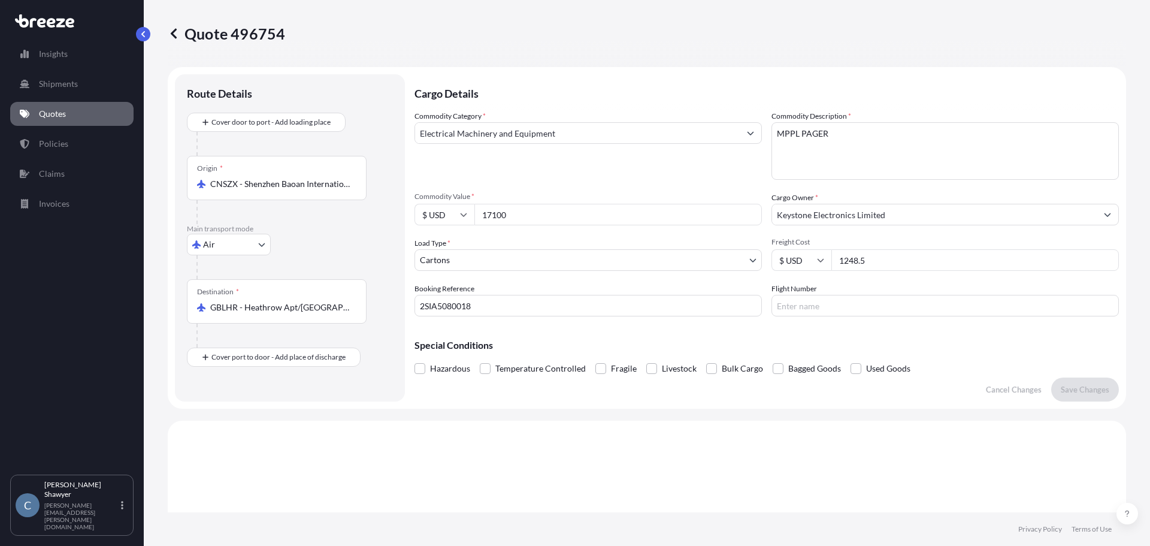
click at [1053, 35] on div "Quote 496754" at bounding box center [647, 33] width 958 height 19
click at [259, 28] on p "Quote 496754" at bounding box center [226, 33] width 117 height 19
click at [288, 33] on div "Quote 496754" at bounding box center [647, 33] width 958 height 19
drag, startPoint x: 316, startPoint y: 32, endPoint x: 280, endPoint y: 30, distance: 35.4
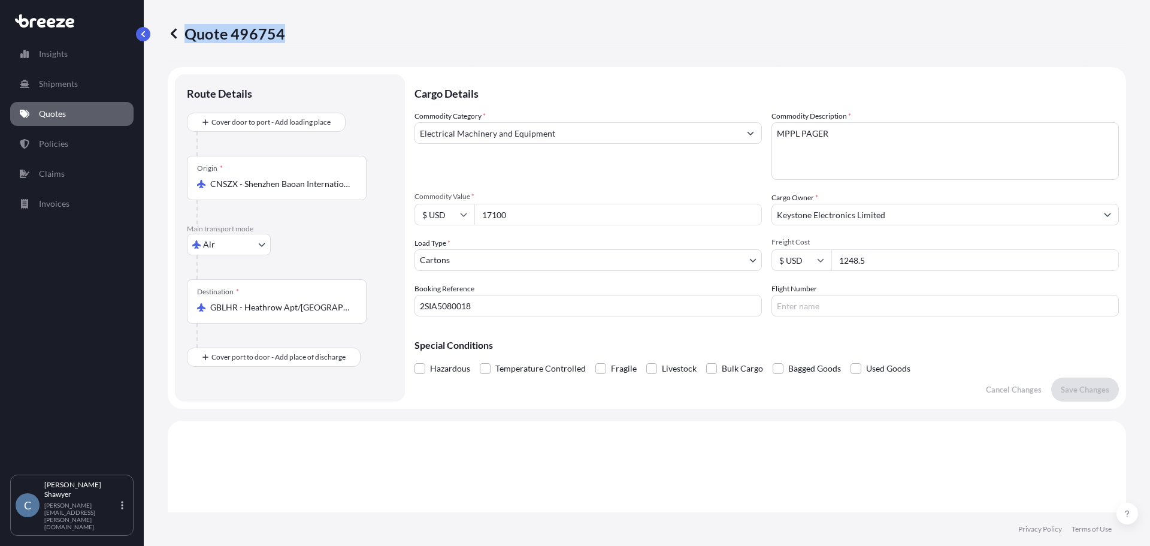
click at [280, 30] on div "Quote 496754" at bounding box center [647, 33] width 958 height 19
copy p "Quote 496754"
